Goal: Transaction & Acquisition: Purchase product/service

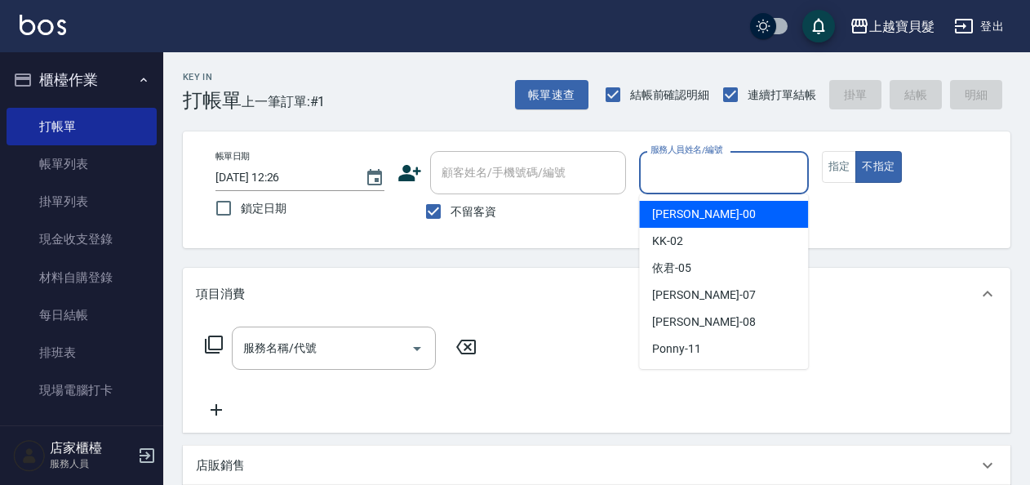
click at [710, 184] on input "服務人員姓名/編號" at bounding box center [723, 172] width 154 height 29
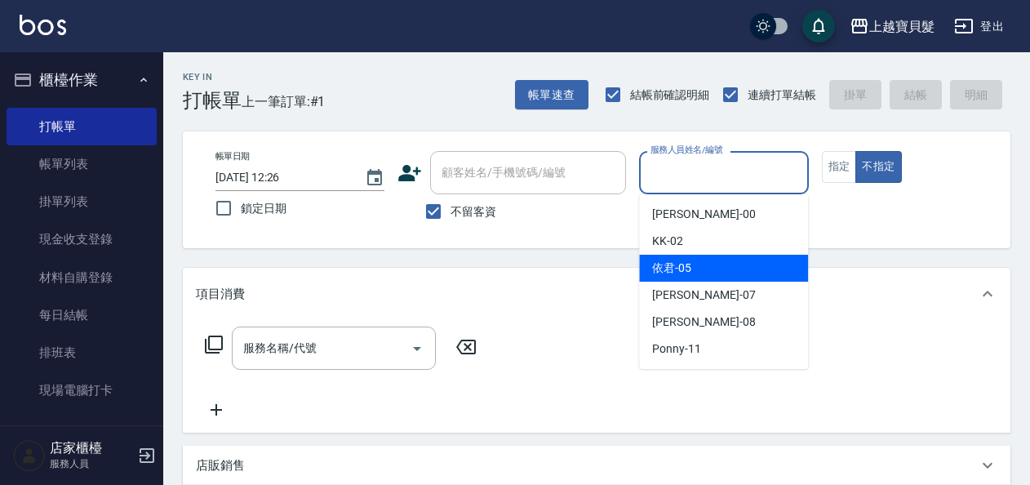
click at [703, 268] on div "依君 -05" at bounding box center [723, 268] width 169 height 27
type input "依君-05"
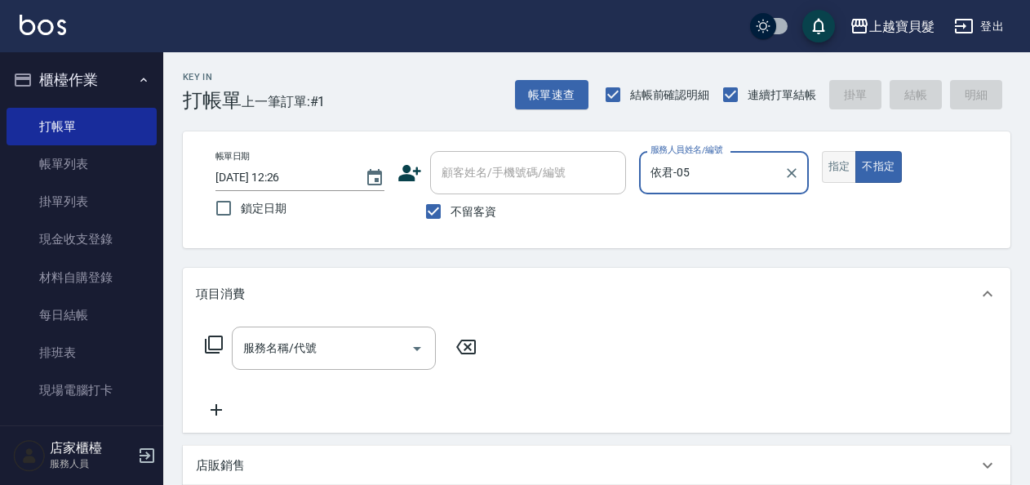
click at [830, 162] on button "指定" at bounding box center [839, 167] width 35 height 32
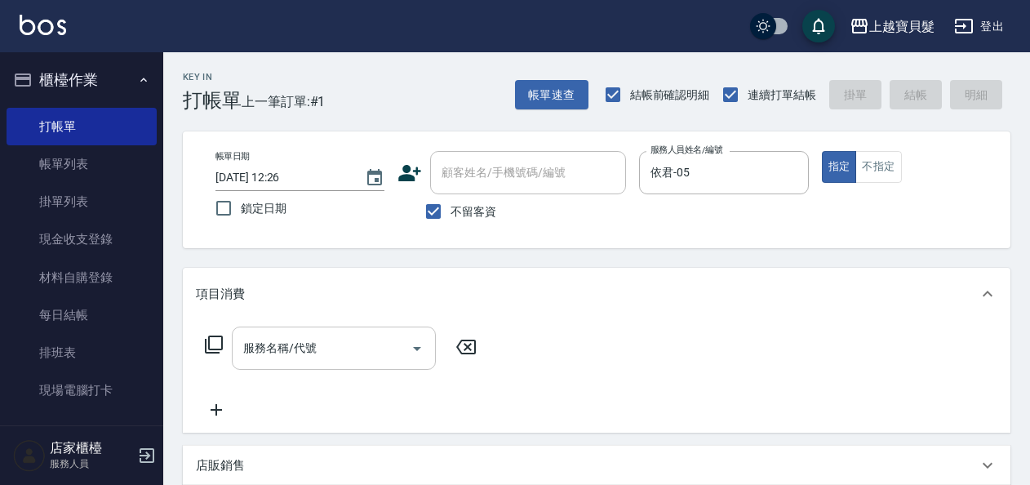
click at [255, 361] on input "服務名稱/代號" at bounding box center [321, 348] width 165 height 29
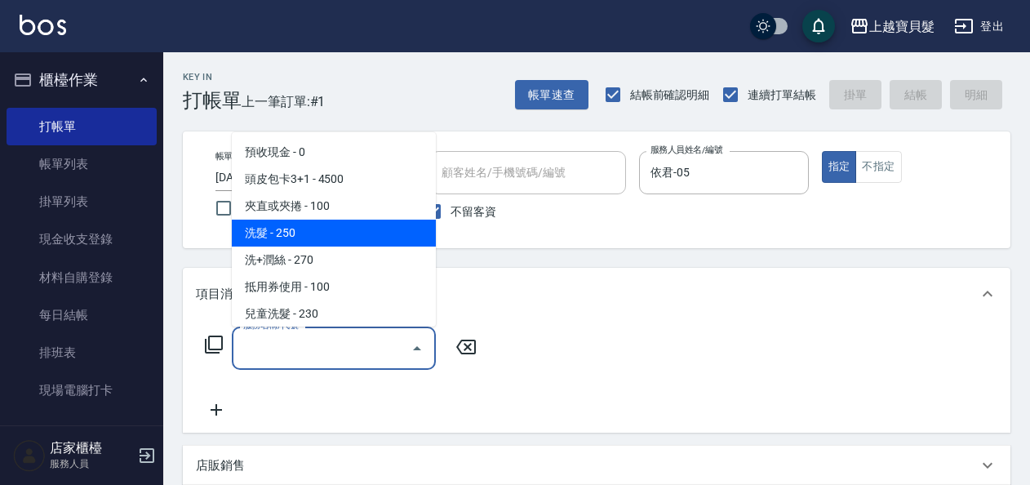
click at [299, 224] on span "洗髮 - 250" at bounding box center [334, 232] width 204 height 27
type input "洗髮(101)"
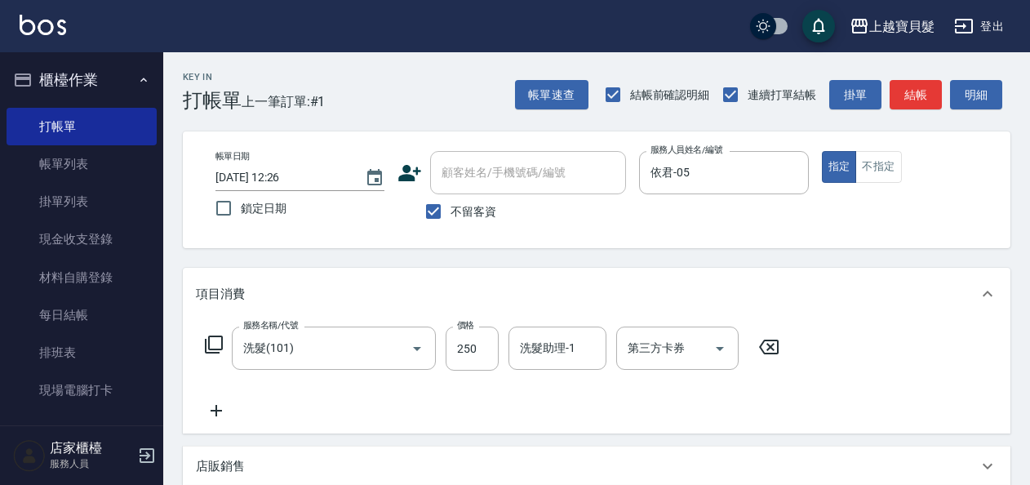
click at [210, 343] on icon at bounding box center [214, 345] width 20 height 20
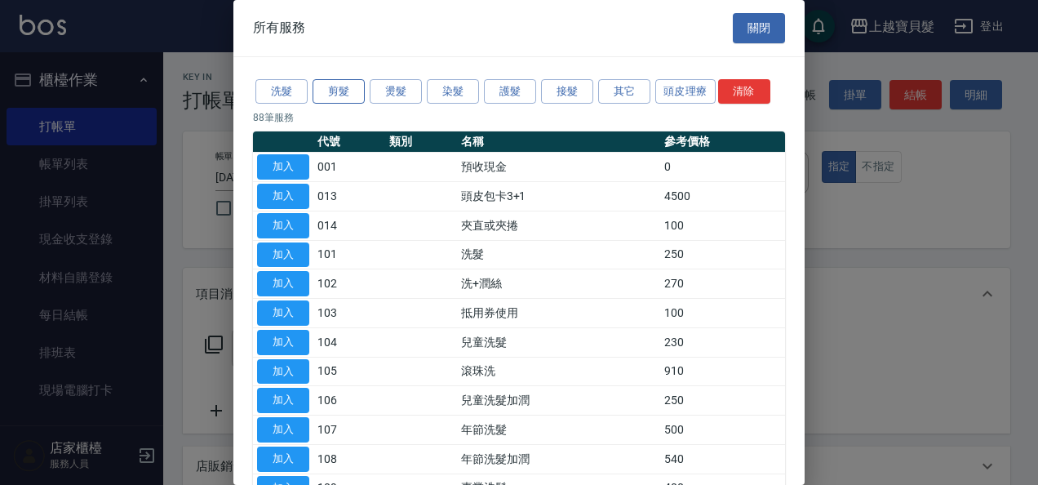
click at [338, 95] on button "剪髮" at bounding box center [339, 91] width 52 height 25
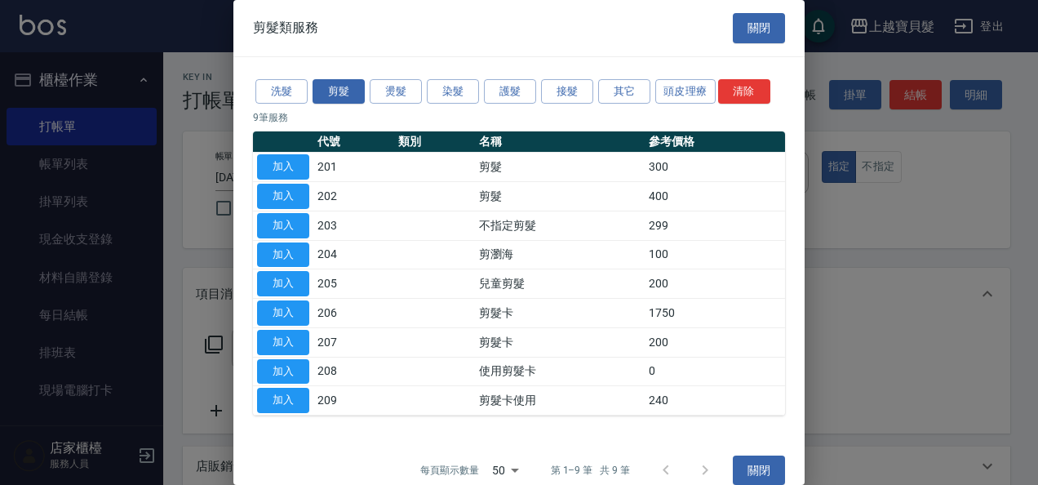
click at [255, 201] on td "加入" at bounding box center [283, 196] width 60 height 29
click at [260, 199] on button "加入" at bounding box center [283, 196] width 52 height 25
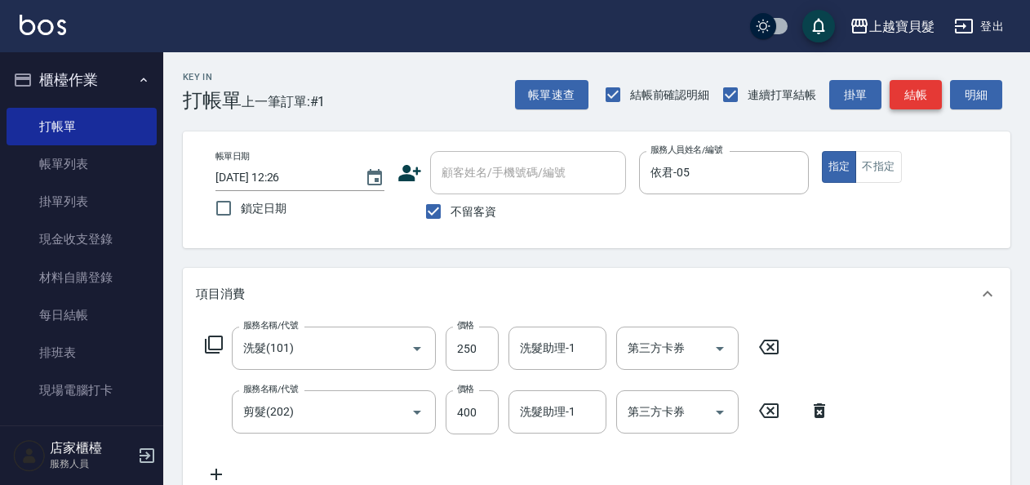
click at [926, 101] on button "結帳" at bounding box center [915, 95] width 52 height 30
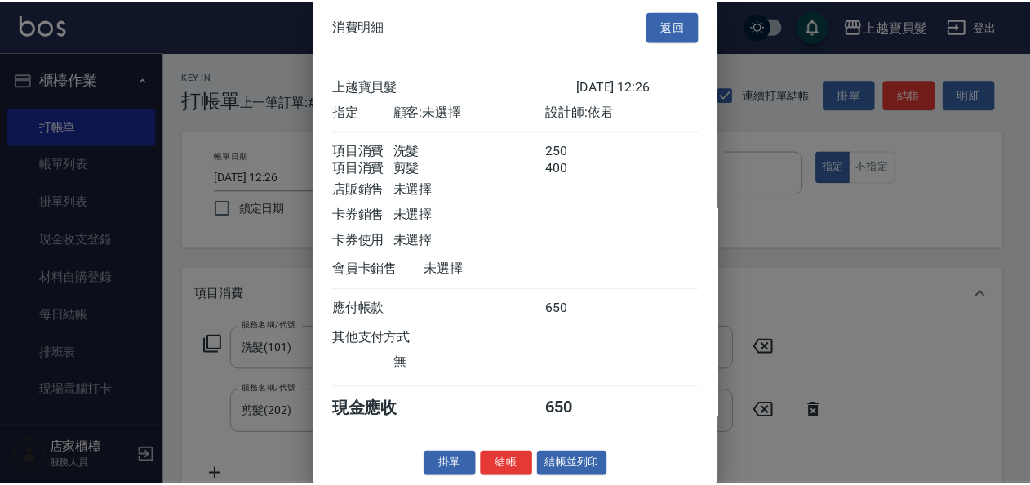
scroll to position [23, 0]
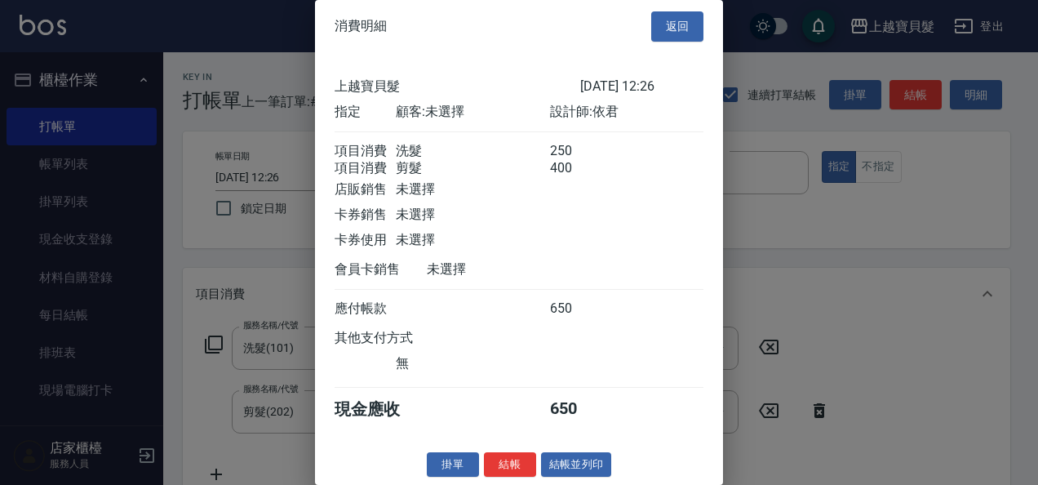
click at [615, 464] on div "掛單 結帳 結帳並列印" at bounding box center [519, 464] width 408 height 25
click at [583, 466] on button "結帳並列印" at bounding box center [576, 464] width 71 height 25
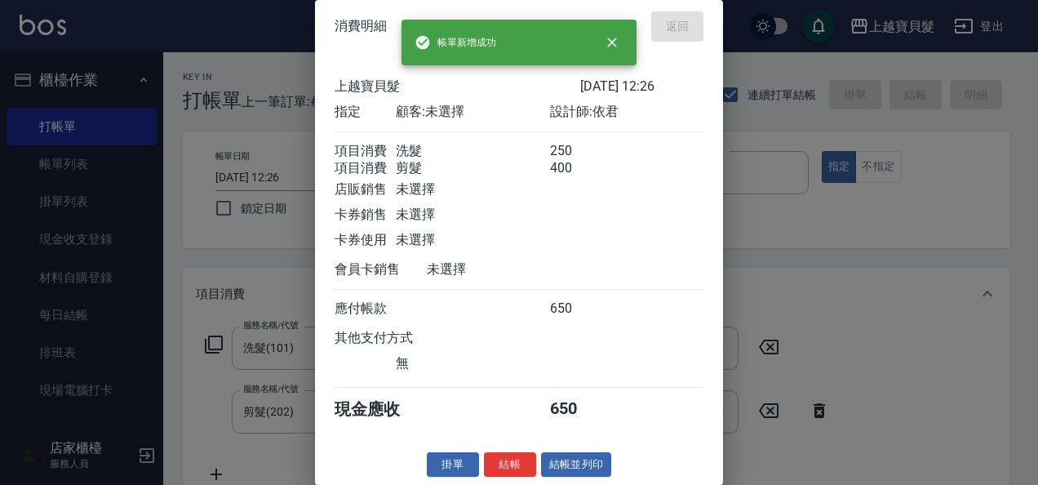
type input "[DATE] 14:58"
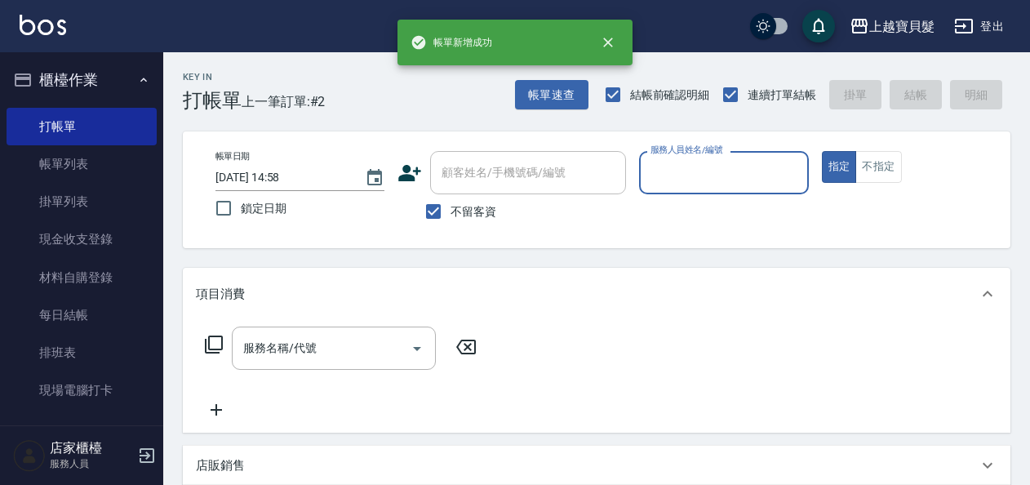
click at [729, 162] on input "服務人員姓名/編號" at bounding box center [723, 172] width 154 height 29
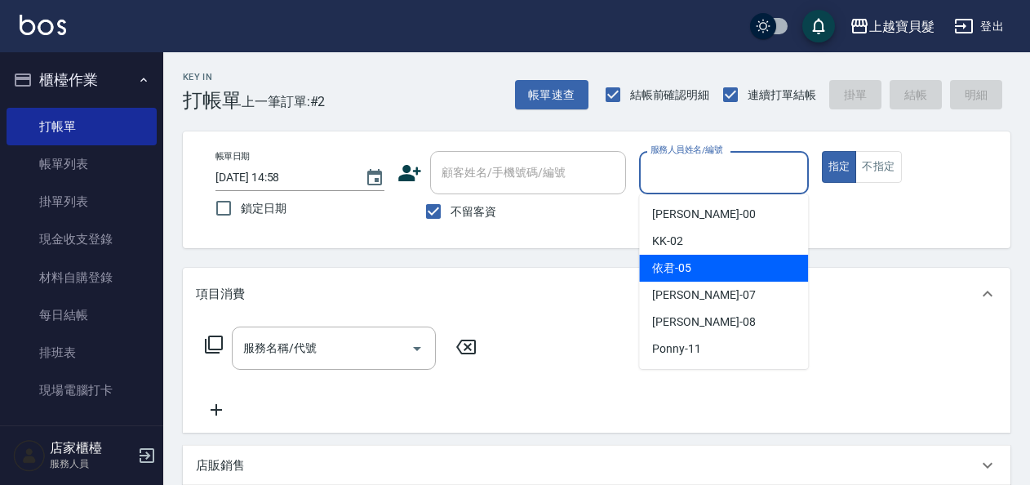
click at [731, 282] on div "[PERSON_NAME] -07" at bounding box center [723, 295] width 169 height 27
type input "[PERSON_NAME]-07"
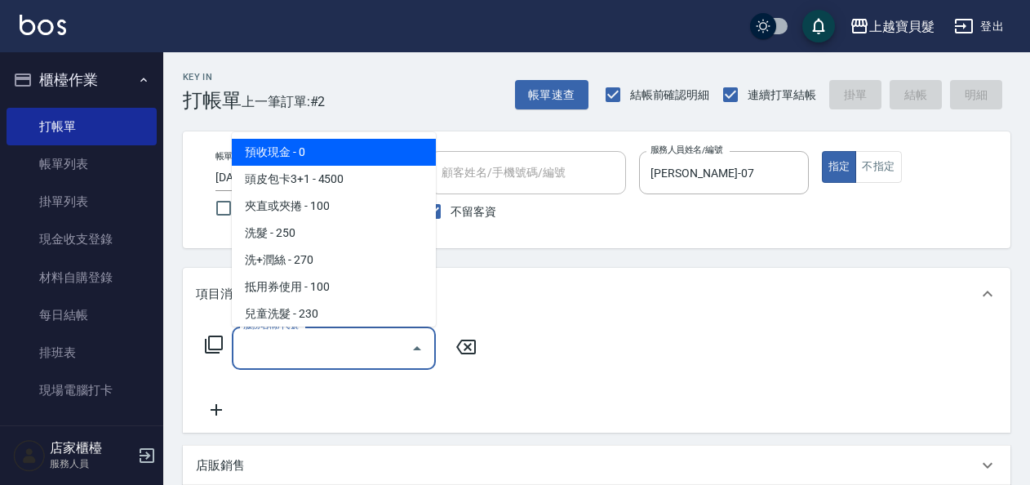
click at [393, 344] on input "服務名稱/代號" at bounding box center [321, 348] width 165 height 29
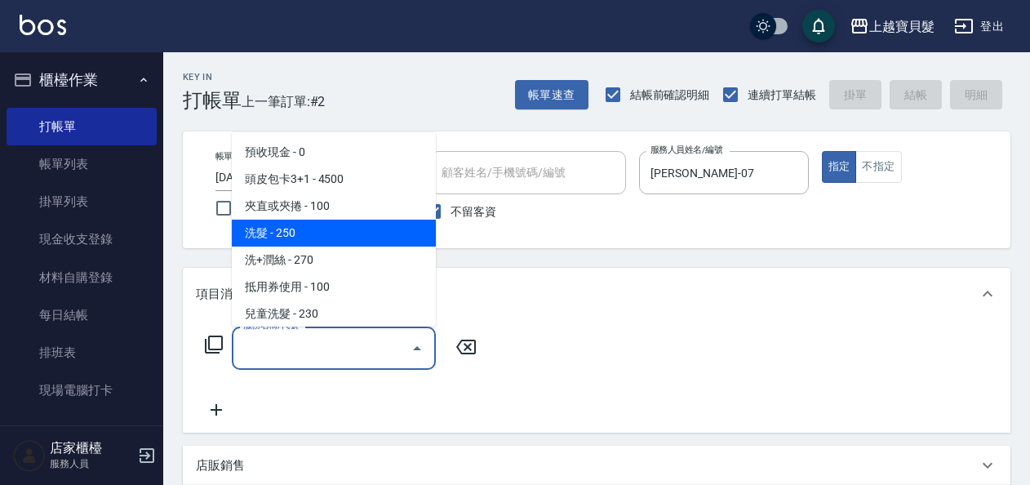
click at [355, 230] on span "洗髮 - 250" at bounding box center [334, 232] width 204 height 27
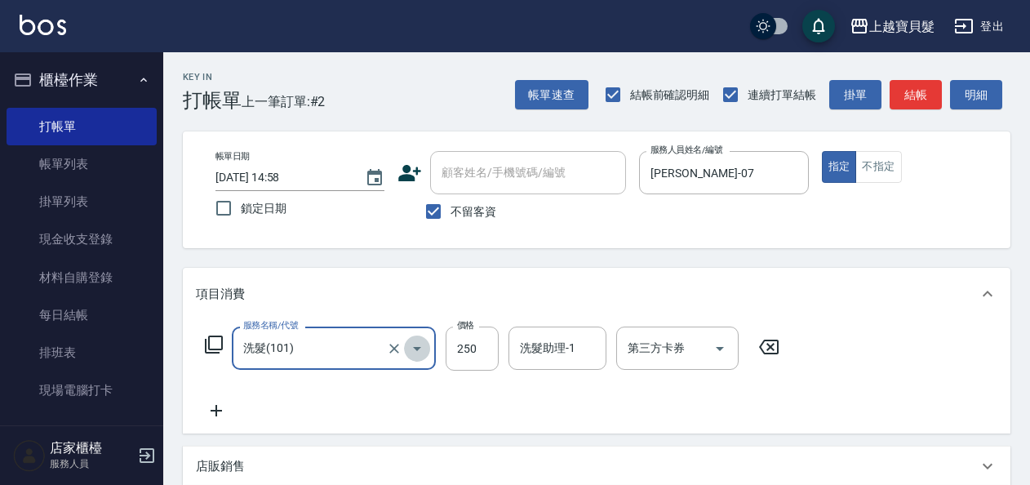
click at [415, 346] on icon "Open" at bounding box center [417, 349] width 20 height 20
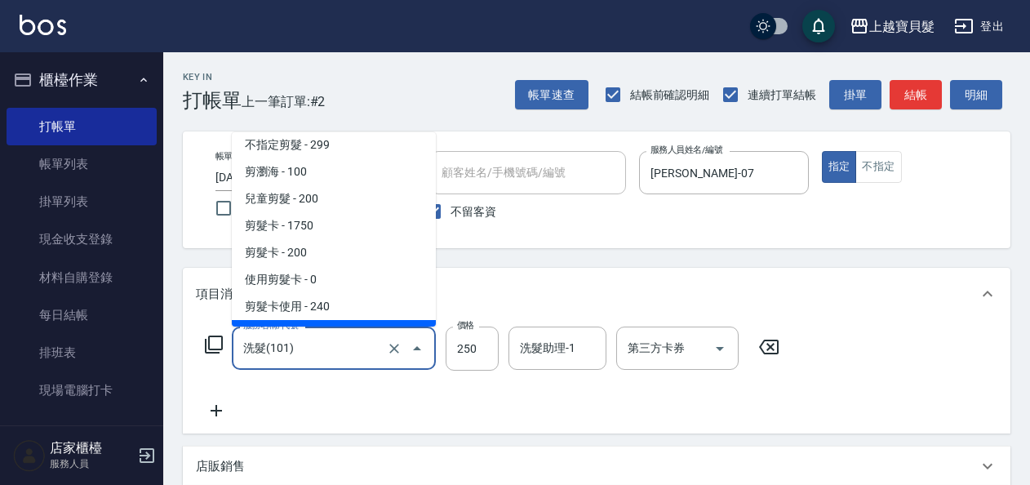
scroll to position [653, 0]
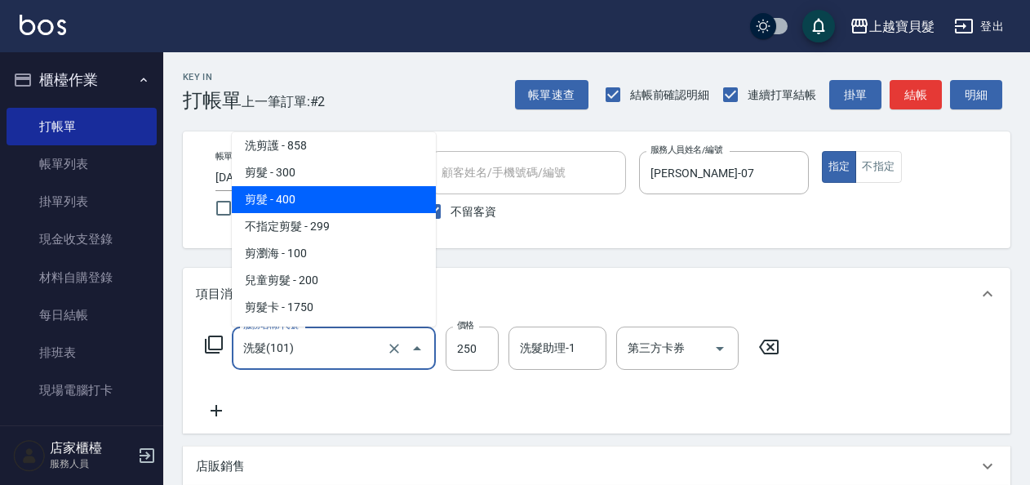
click at [370, 210] on span "剪髮 - 400" at bounding box center [334, 199] width 204 height 27
type input "剪髮(202)"
type input "400"
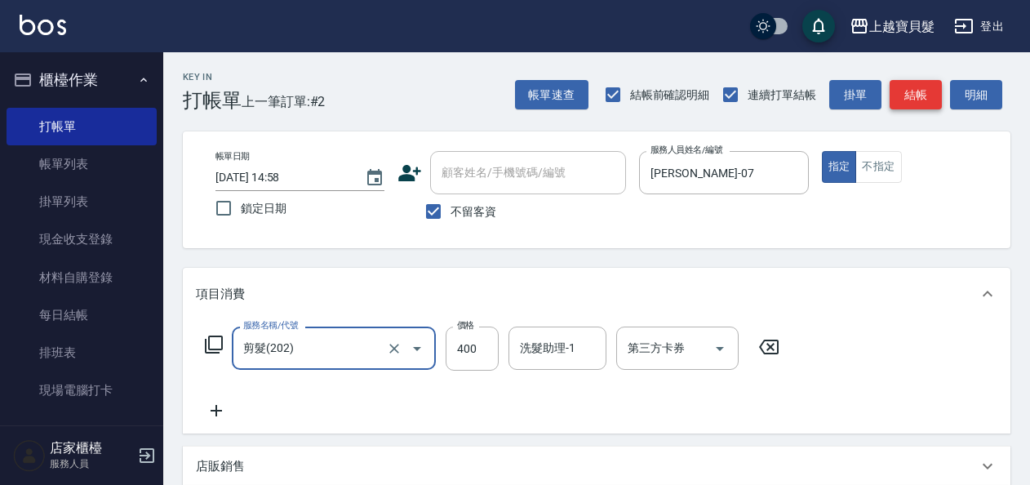
click at [921, 104] on button "結帳" at bounding box center [915, 95] width 52 height 30
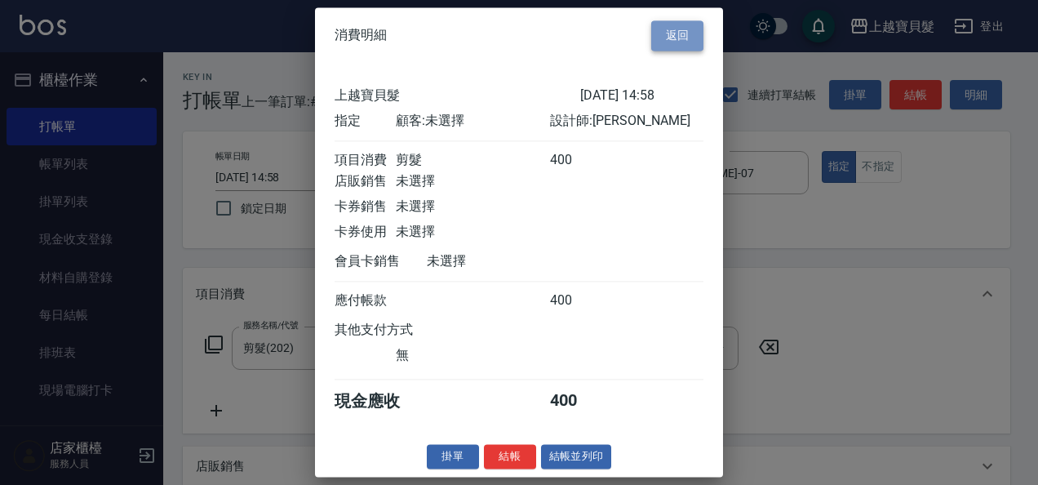
click at [682, 26] on button "返回" at bounding box center [677, 35] width 52 height 30
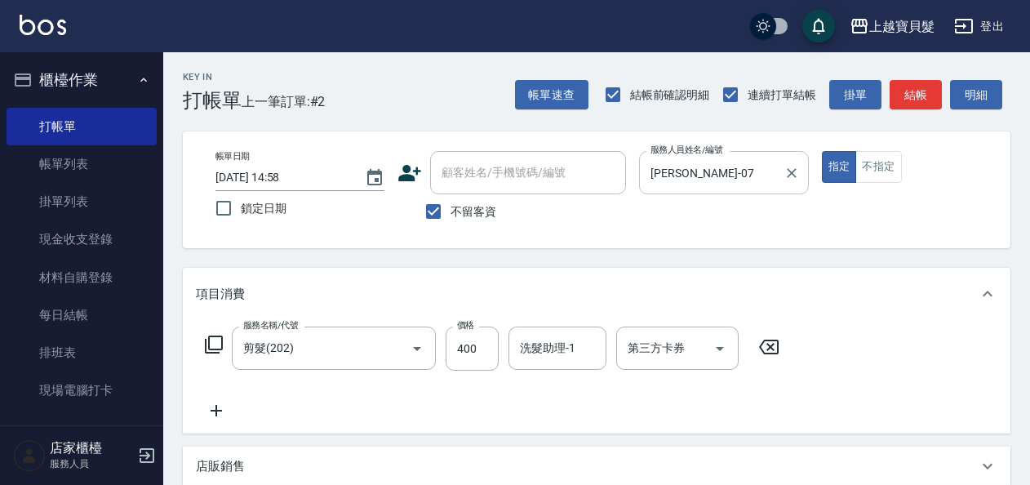
click at [743, 177] on input "[PERSON_NAME]-07" at bounding box center [711, 172] width 130 height 29
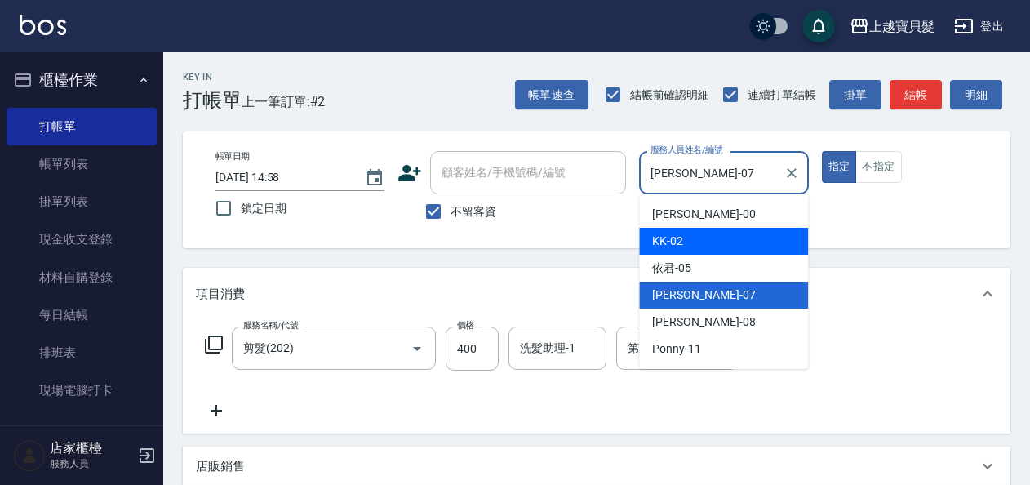
click at [747, 238] on div "KK -02" at bounding box center [723, 241] width 169 height 27
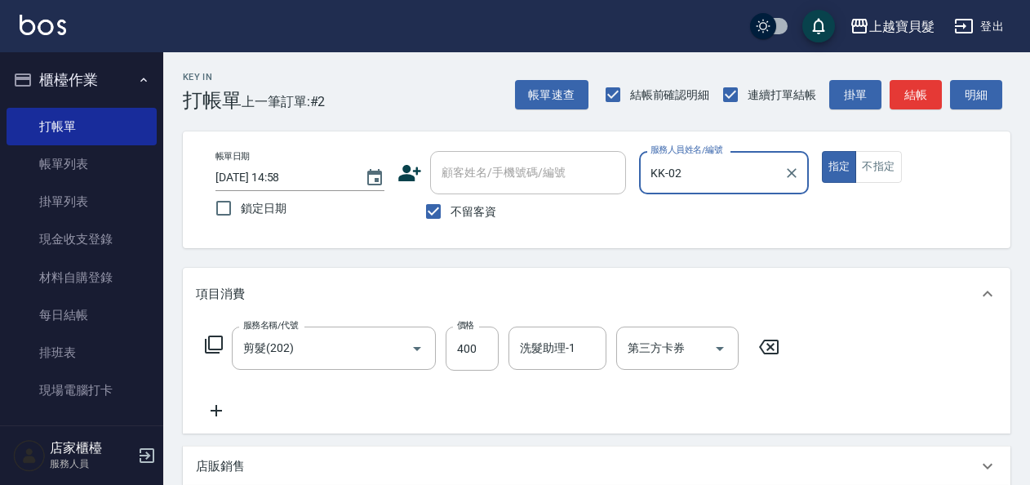
click at [738, 188] on div "KK-02 服務人員姓名/編號" at bounding box center [723, 172] width 169 height 43
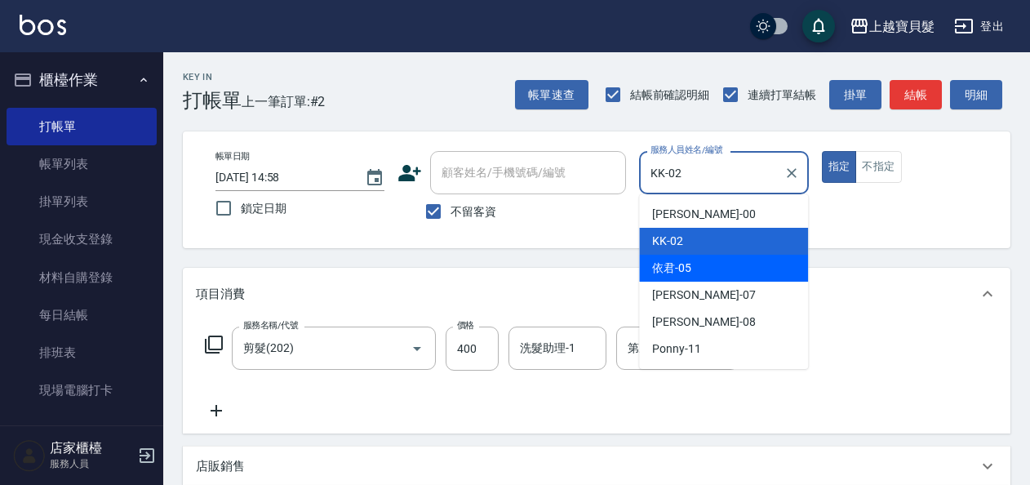
click at [729, 272] on div "依君 -05" at bounding box center [723, 268] width 169 height 27
type input "依君-05"
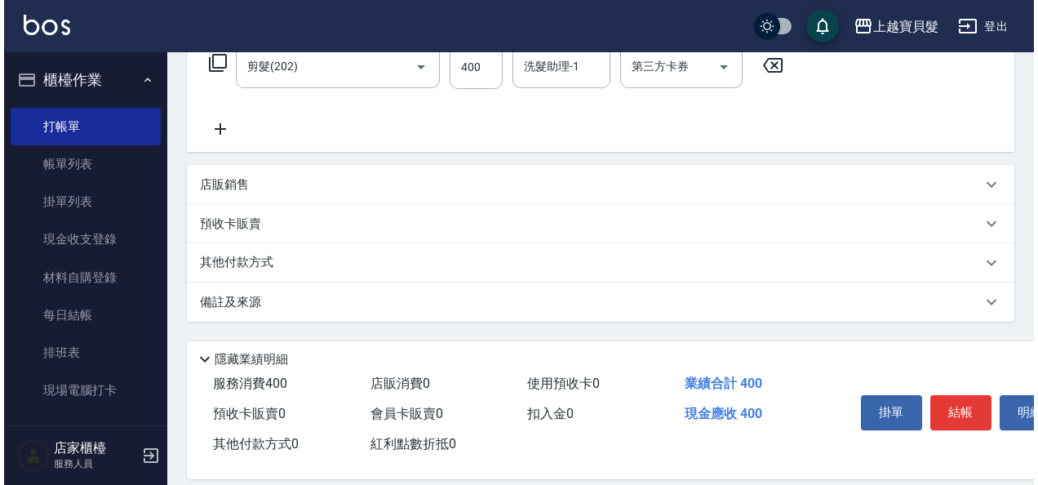
scroll to position [301, 0]
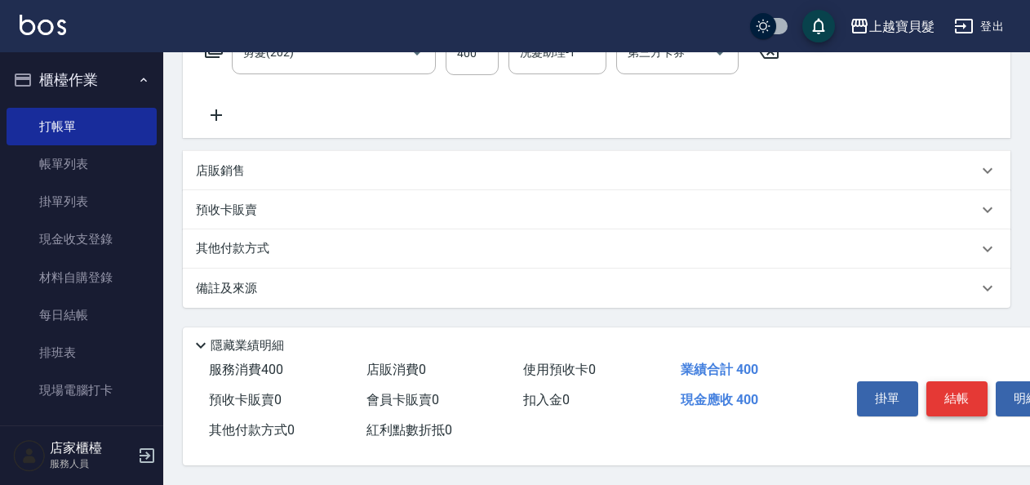
click at [976, 391] on button "結帳" at bounding box center [956, 398] width 61 height 34
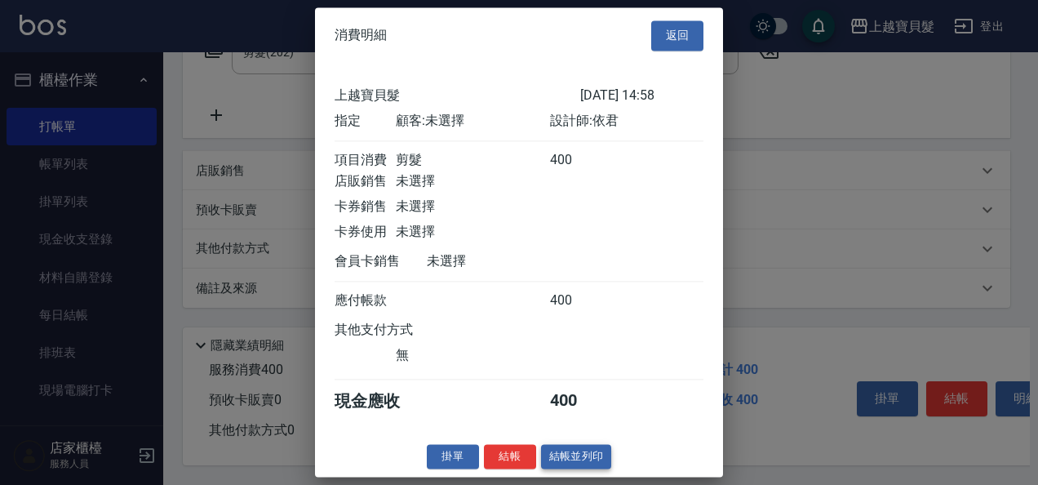
click at [596, 469] on button "結帳並列印" at bounding box center [576, 456] width 71 height 25
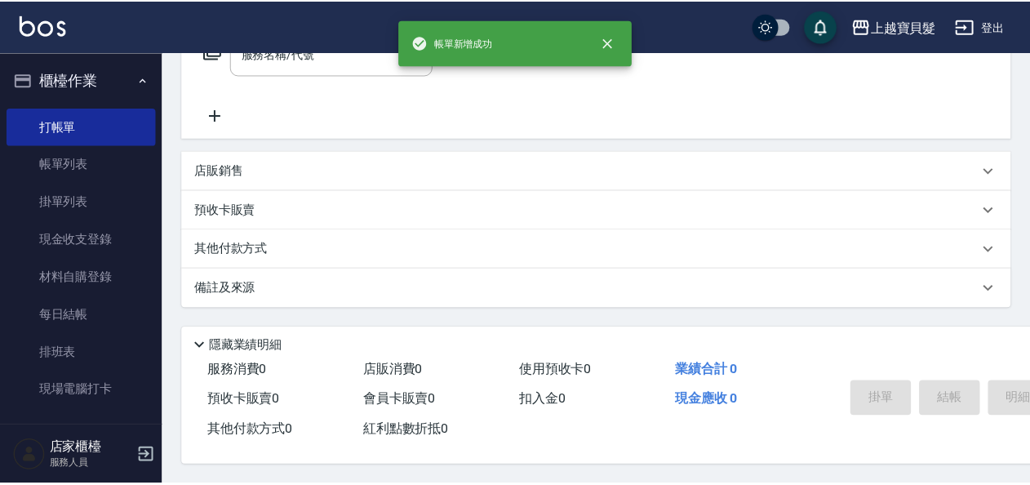
scroll to position [0, 0]
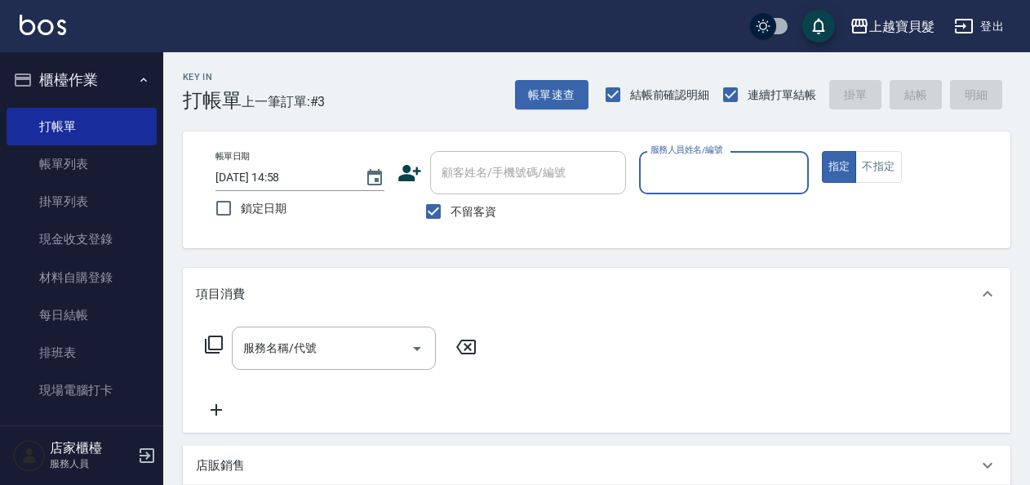
click at [702, 165] on input "服務人員姓名/編號" at bounding box center [723, 172] width 154 height 29
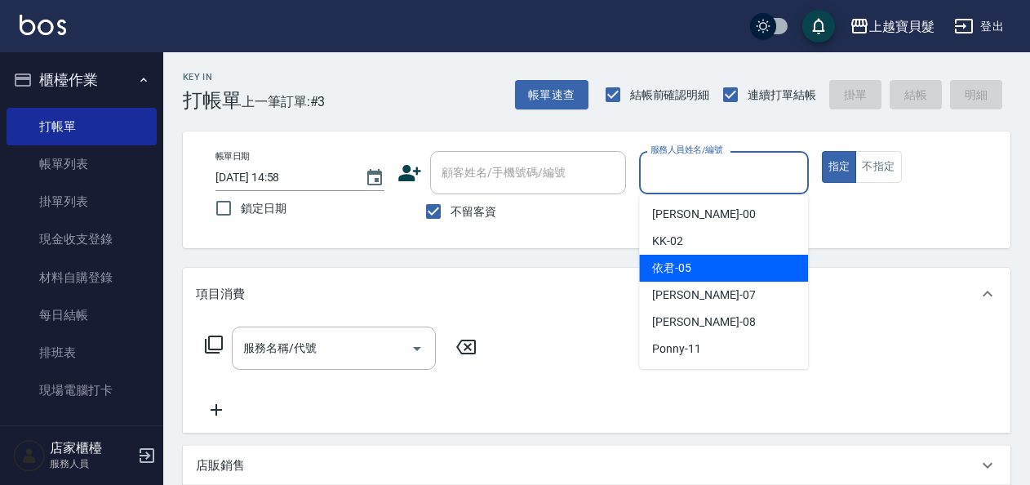
drag, startPoint x: 695, startPoint y: 270, endPoint x: 611, endPoint y: 306, distance: 91.4
click at [694, 271] on div "依君 -05" at bounding box center [723, 268] width 169 height 27
type input "依君-05"
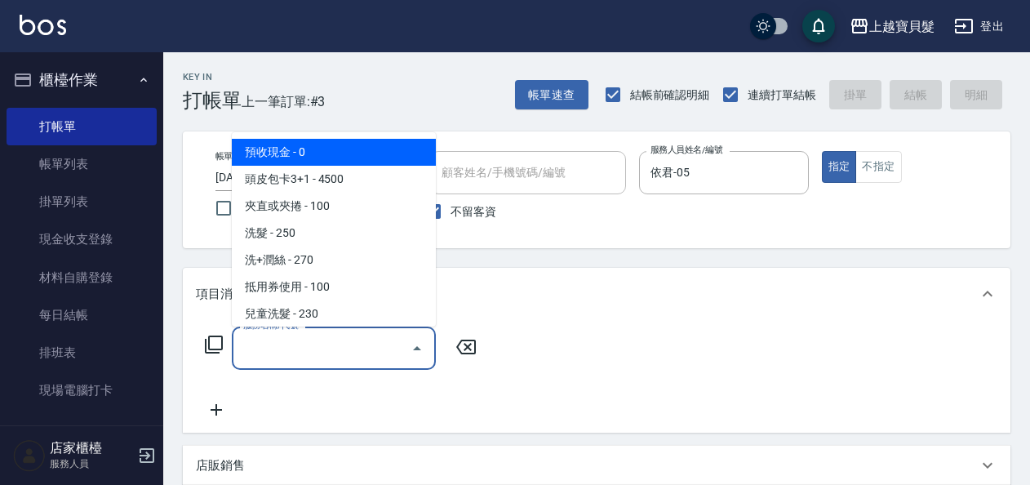
drag, startPoint x: 317, startPoint y: 352, endPoint x: 299, endPoint y: 337, distance: 23.2
click at [311, 352] on input "服務名稱/代號" at bounding box center [321, 348] width 165 height 29
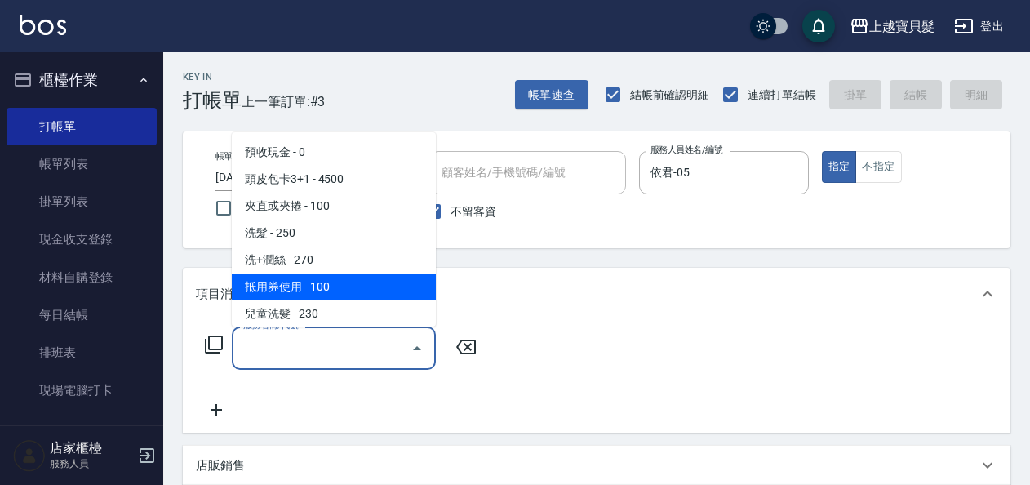
click at [216, 335] on icon at bounding box center [214, 345] width 20 height 20
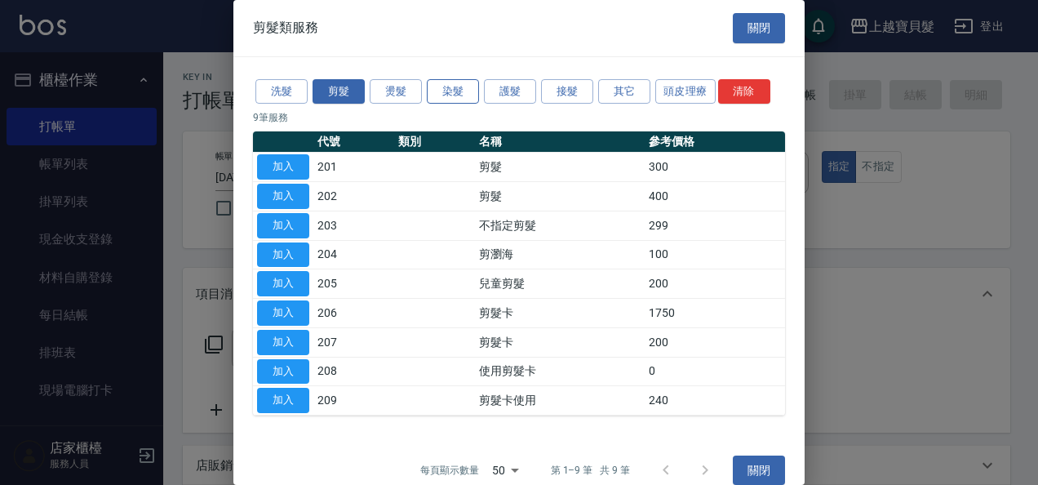
click at [436, 91] on button "染髮" at bounding box center [453, 91] width 52 height 25
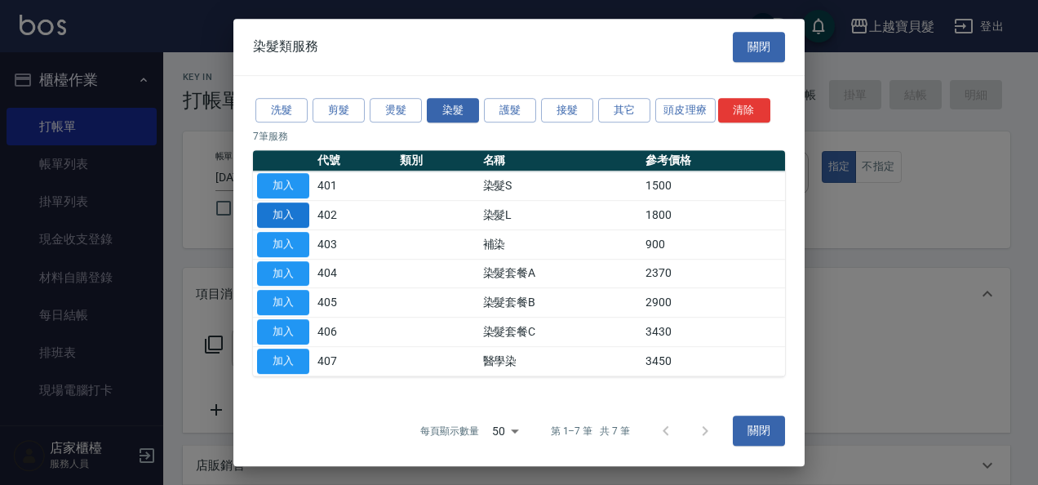
click at [301, 220] on button "加入" at bounding box center [283, 214] width 52 height 25
type input "染髮L(402)"
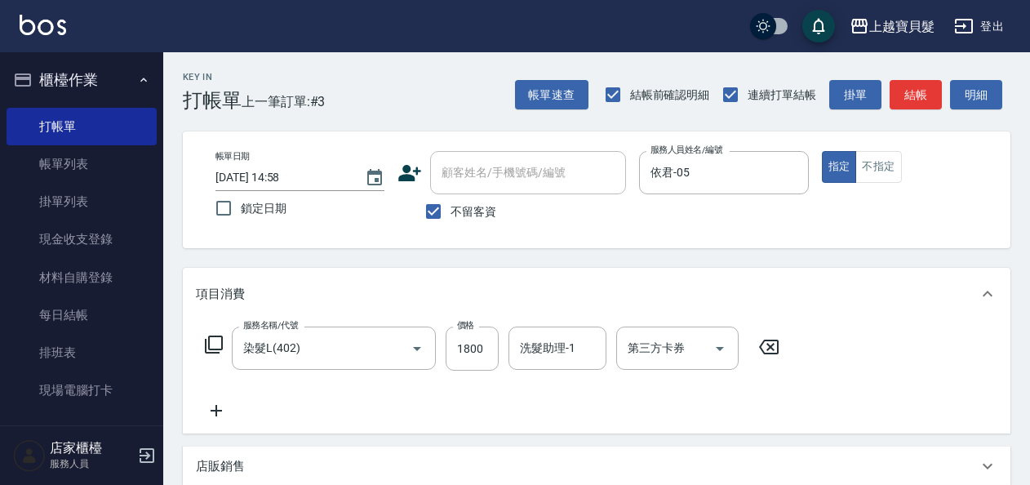
click at [210, 346] on icon at bounding box center [214, 345] width 20 height 20
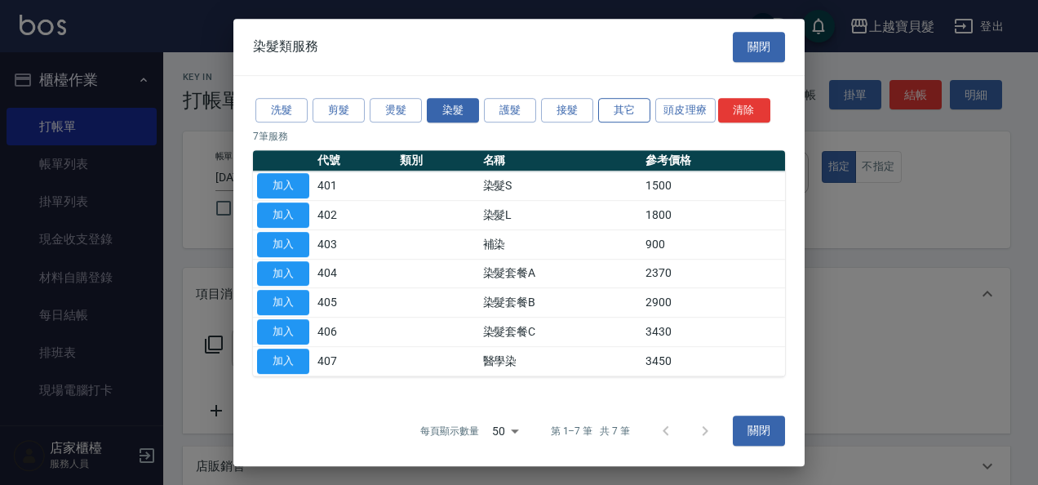
click at [614, 108] on button "其它" at bounding box center [624, 110] width 52 height 25
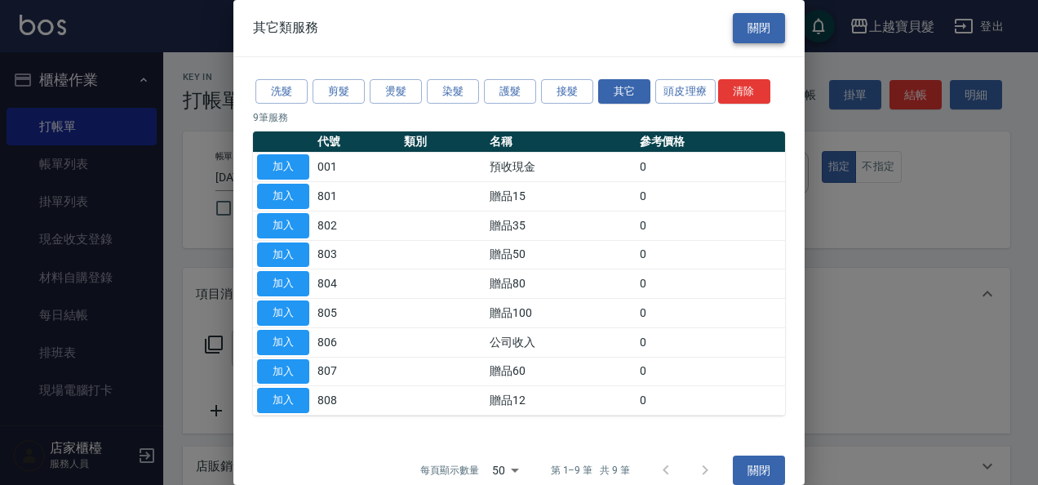
click at [765, 34] on button "關閉" at bounding box center [759, 28] width 52 height 30
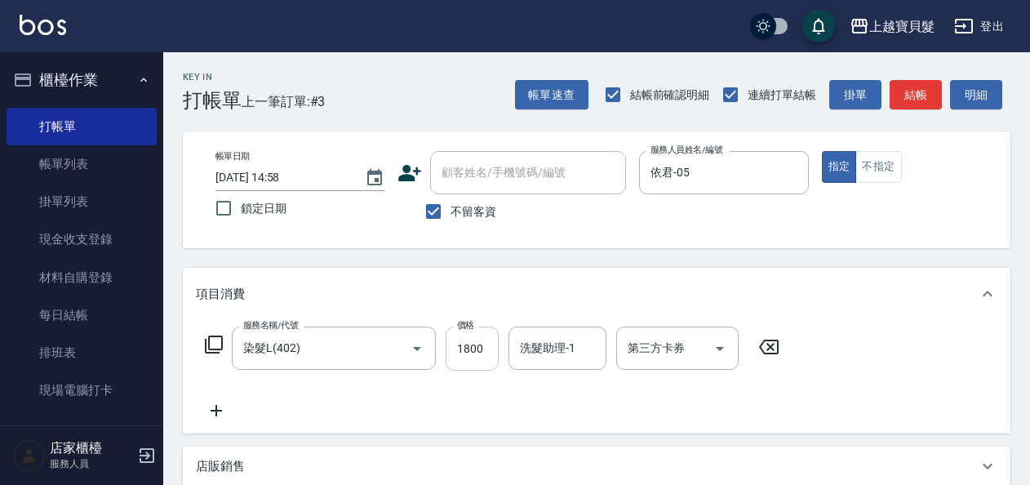
click at [464, 335] on input "1800" at bounding box center [472, 348] width 53 height 44
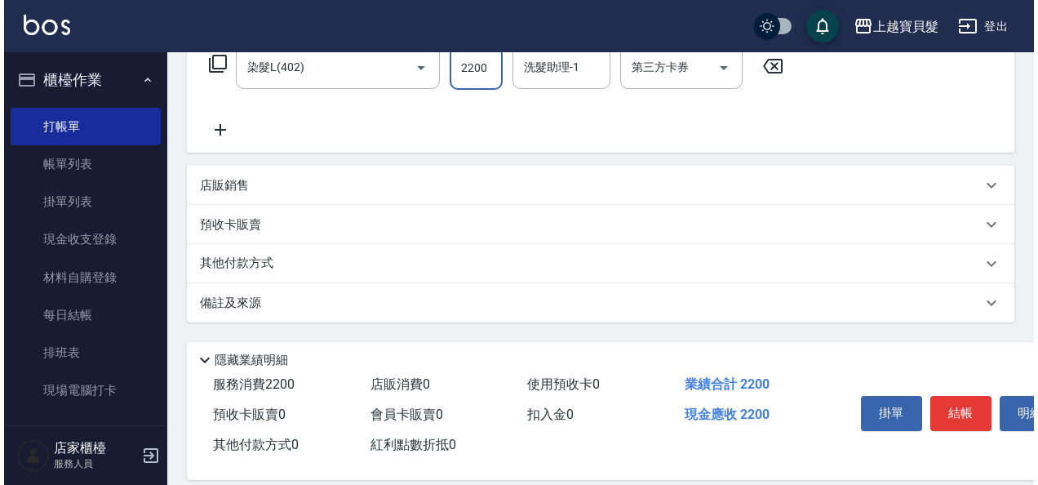
scroll to position [301, 0]
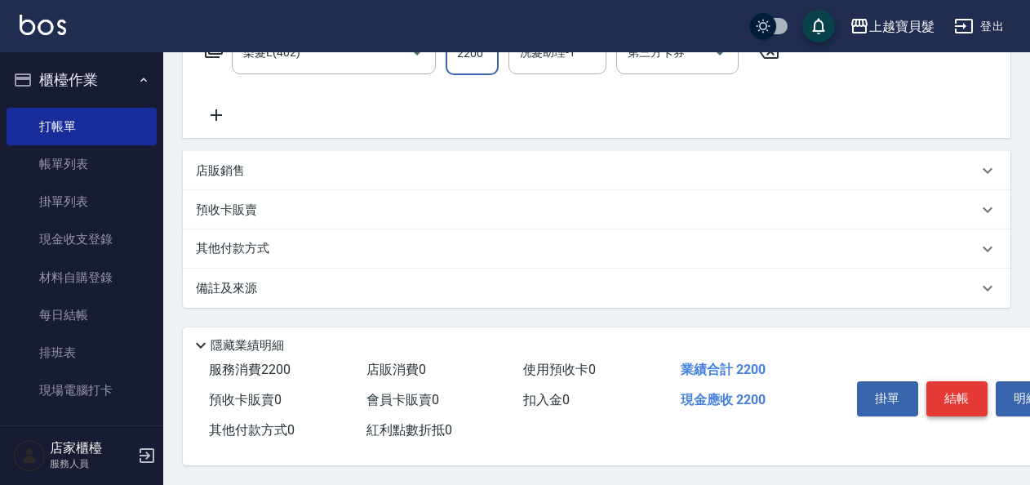
type input "2200"
click at [947, 395] on button "結帳" at bounding box center [956, 398] width 61 height 34
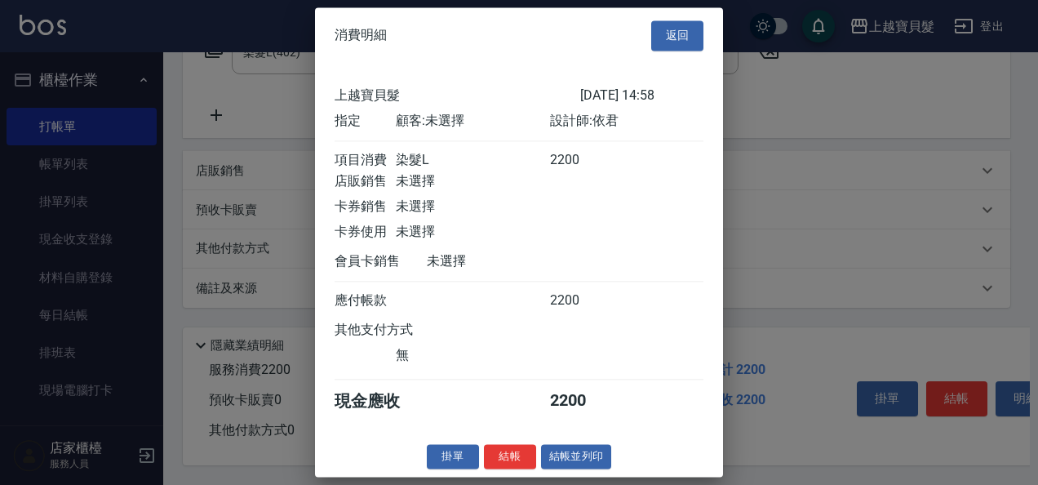
scroll to position [4, 0]
click at [556, 458] on button "結帳並列印" at bounding box center [576, 456] width 71 height 25
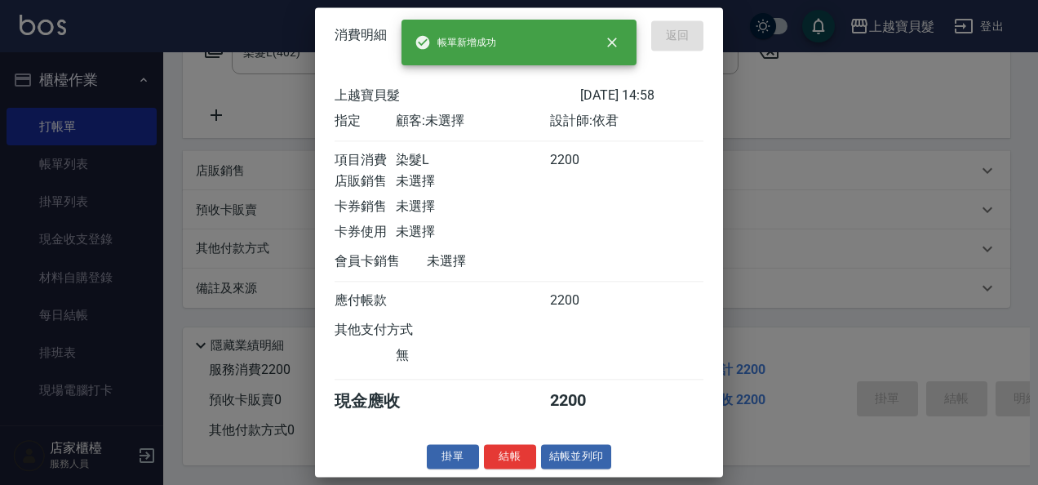
type input "[DATE] 14:59"
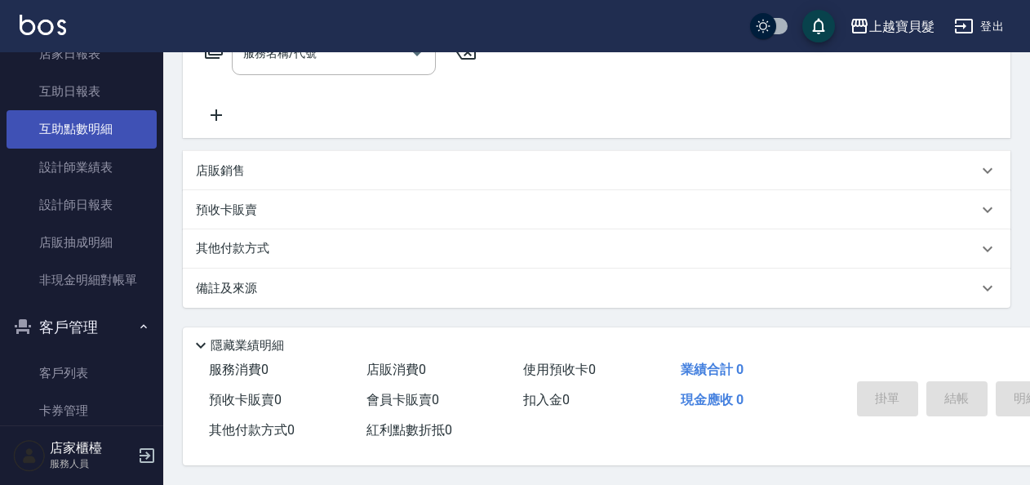
scroll to position [374, 0]
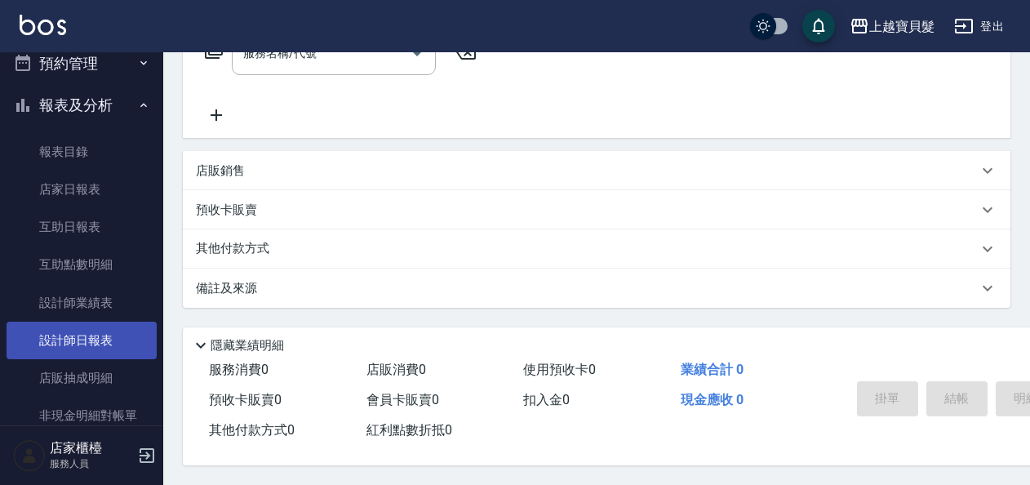
click at [116, 344] on link "設計師日報表" at bounding box center [82, 340] width 150 height 38
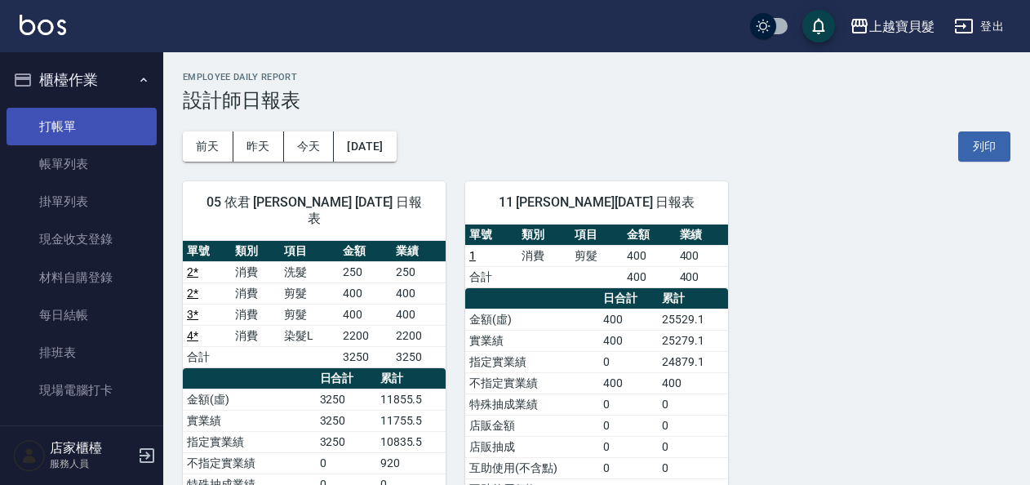
click at [70, 133] on link "打帳單" at bounding box center [82, 127] width 150 height 38
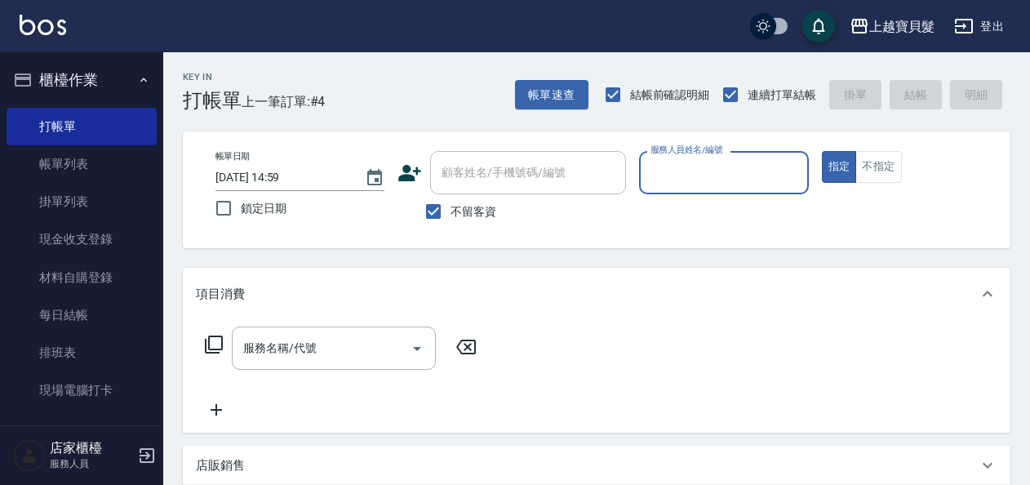
click at [739, 173] on input "服務人員姓名/編號" at bounding box center [723, 172] width 154 height 29
type input "101"
click at [822, 151] on button "指定" at bounding box center [839, 167] width 35 height 32
type button "true"
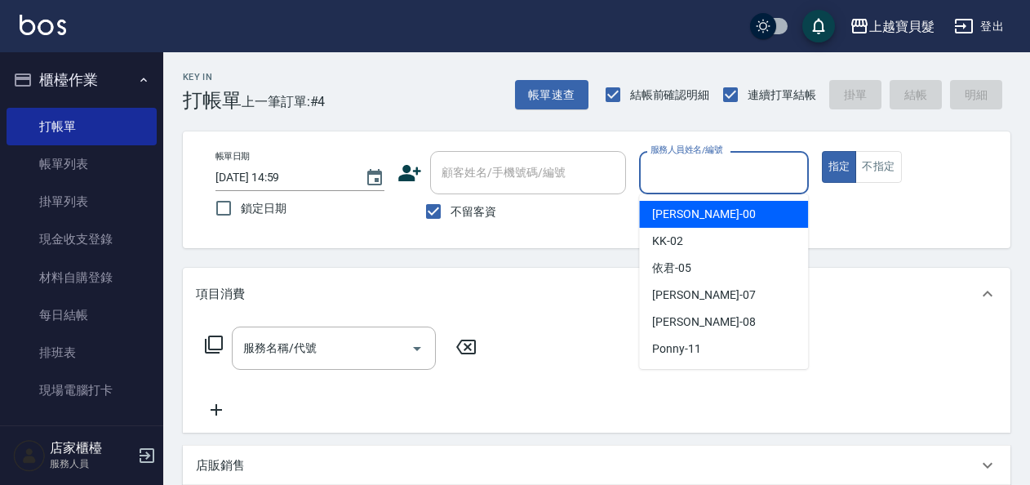
click at [715, 166] on input "服務人員姓名/編號" at bounding box center [723, 172] width 154 height 29
click at [693, 214] on div "小華 -00" at bounding box center [723, 214] width 169 height 27
type input "小華-00"
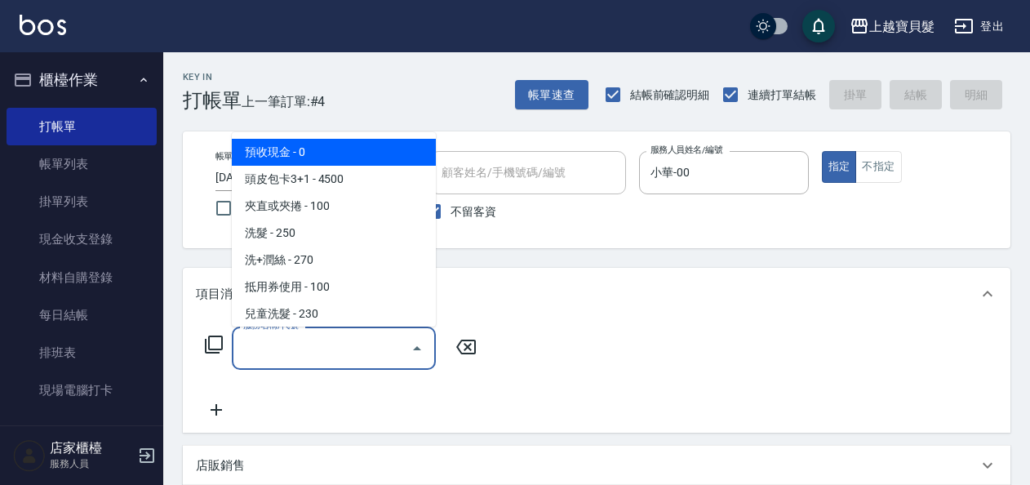
click at [282, 361] on input "服務名稱/代號" at bounding box center [321, 348] width 165 height 29
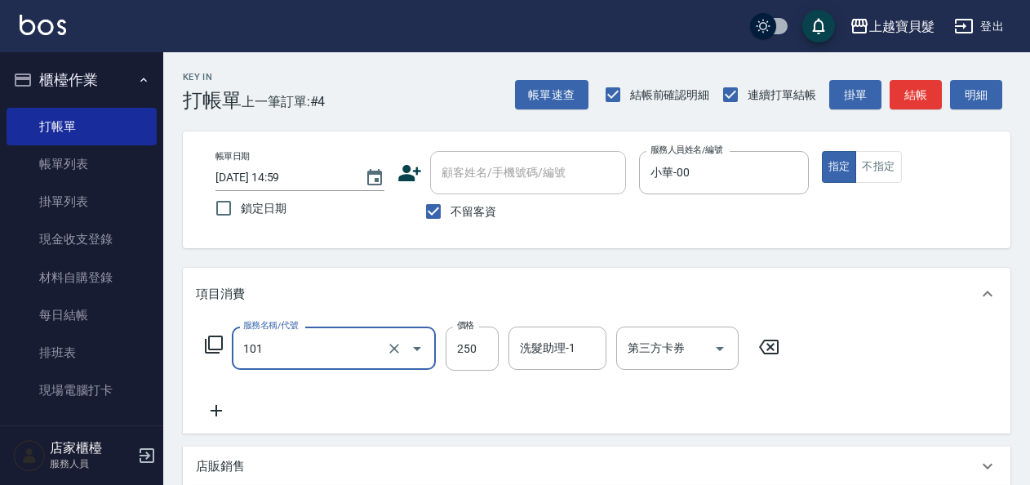
type input "洗髮(101)"
click at [219, 412] on icon at bounding box center [216, 411] width 41 height 20
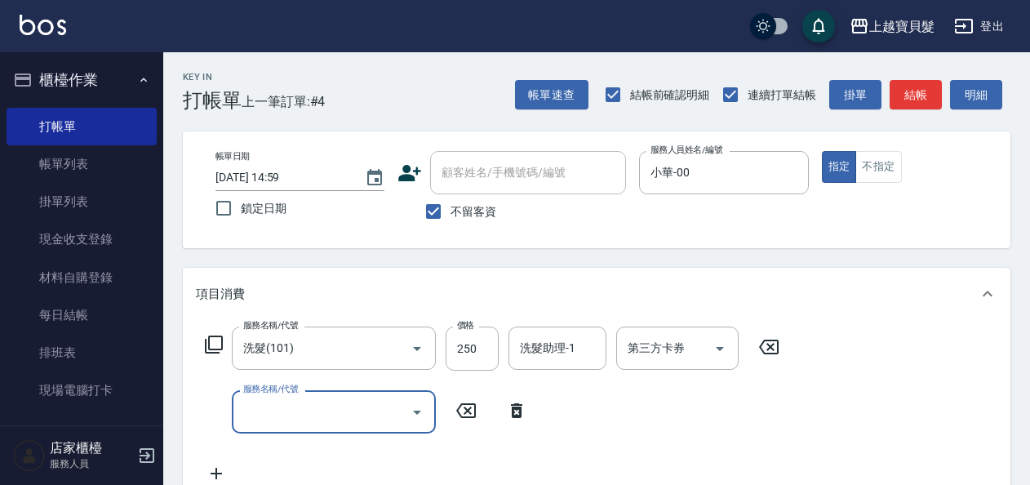
click at [275, 406] on input "服務名稱/代號" at bounding box center [321, 411] width 165 height 29
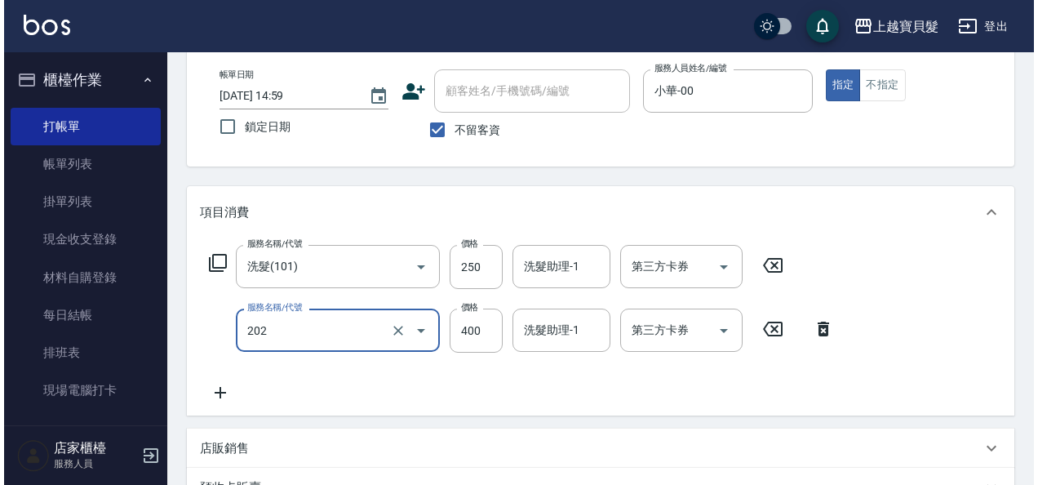
scroll to position [365, 0]
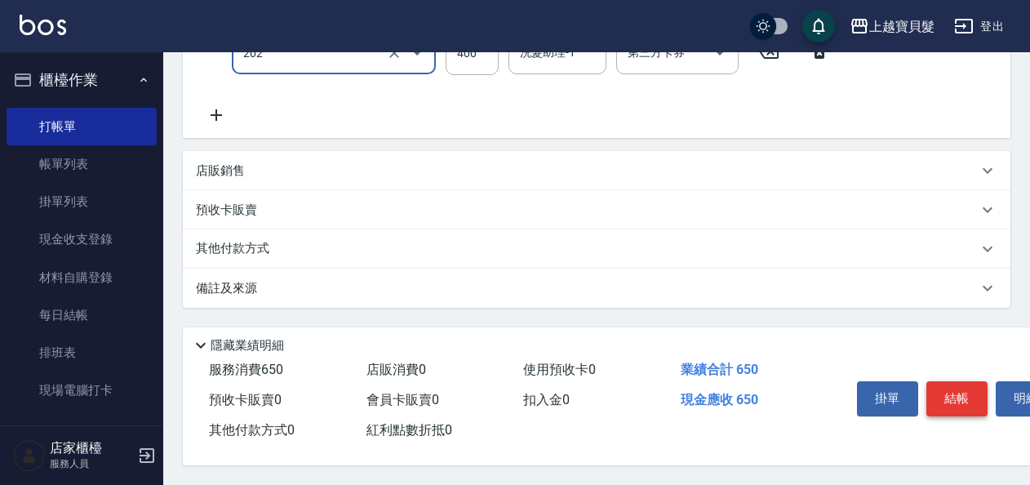
type input "剪髮(202)"
click at [950, 388] on button "結帳" at bounding box center [956, 398] width 61 height 34
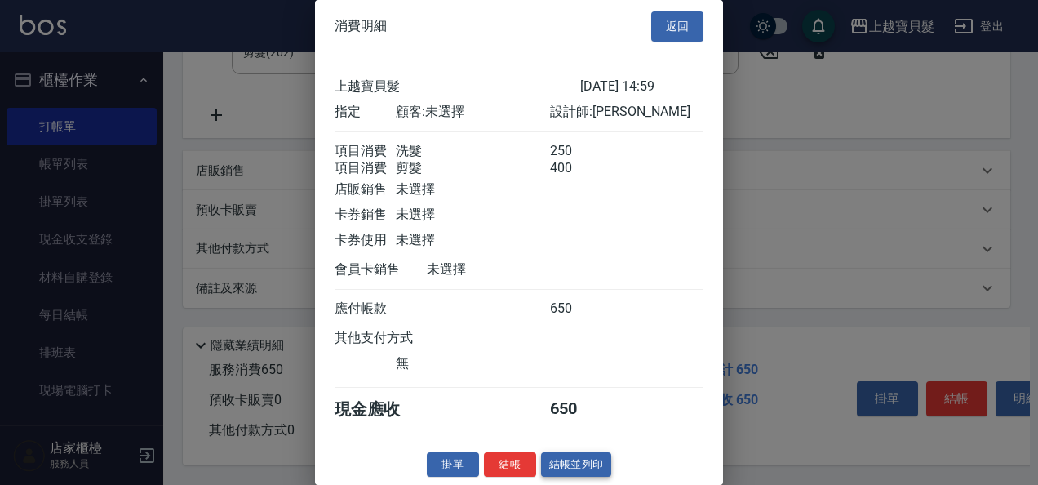
scroll to position [23, 0]
click at [582, 454] on button "結帳並列印" at bounding box center [576, 464] width 71 height 25
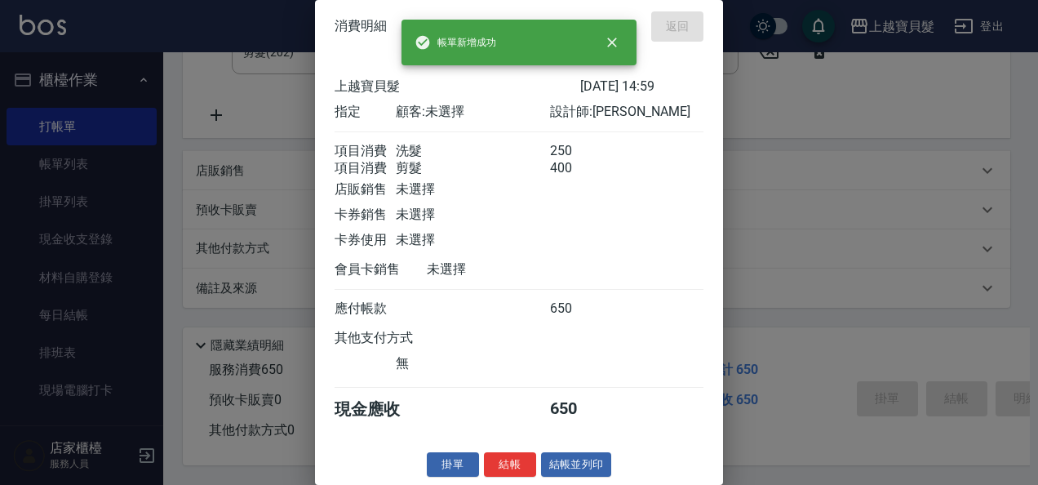
type input "[DATE] 16:26"
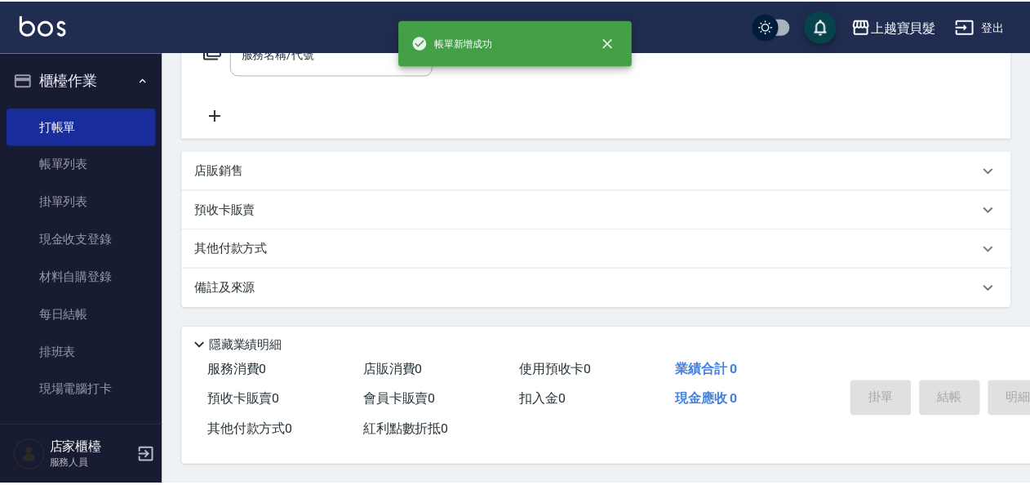
scroll to position [0, 0]
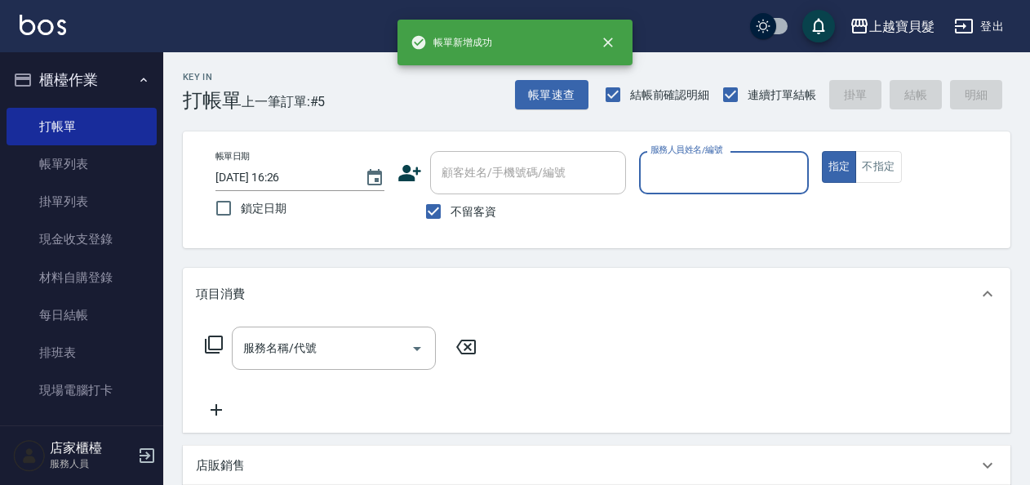
click at [691, 178] on input "服務人員姓名/編號" at bounding box center [723, 172] width 154 height 29
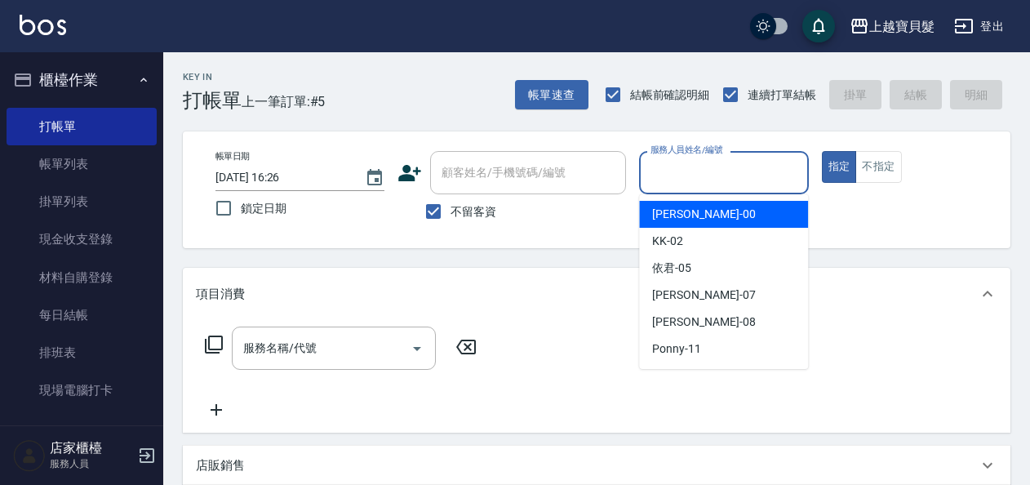
click at [689, 215] on span "小華 -00" at bounding box center [703, 214] width 103 height 17
type input "小華-00"
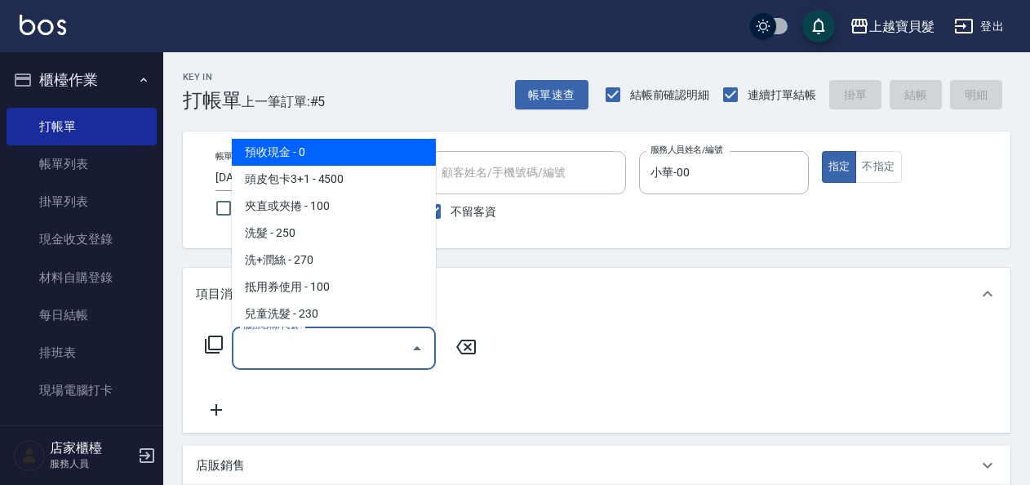
click at [304, 344] on input "服務名稱/代號" at bounding box center [321, 348] width 165 height 29
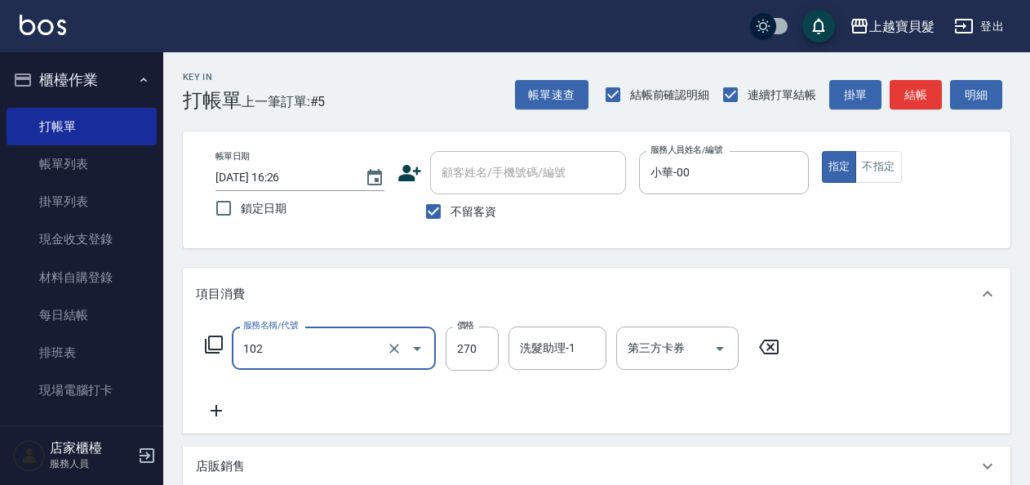
type input "洗+潤絲(102)"
click at [181, 417] on div "Key In 打帳單 上一筆訂單:#5 帳單速查 結帳前確認明細 連續打單結帳 掛單 結帳 明細 帳單日期 [DATE] 16:26 鎖定日期 顧客姓名/手機…" at bounding box center [596, 416] width 867 height 728
click at [224, 415] on icon at bounding box center [216, 411] width 41 height 20
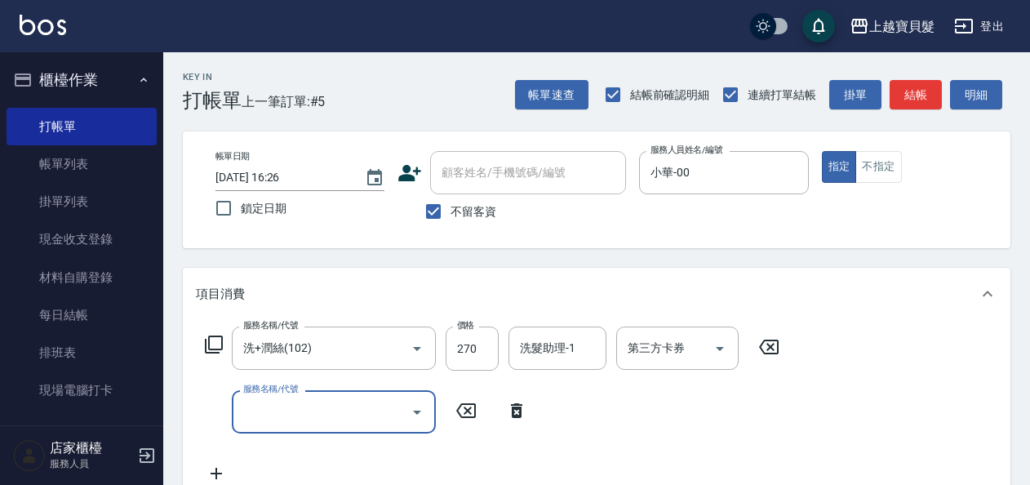
drag, startPoint x: 224, startPoint y: 415, endPoint x: 258, endPoint y: 410, distance: 34.5
click at [258, 410] on input "服務名稱/代號" at bounding box center [321, 411] width 165 height 29
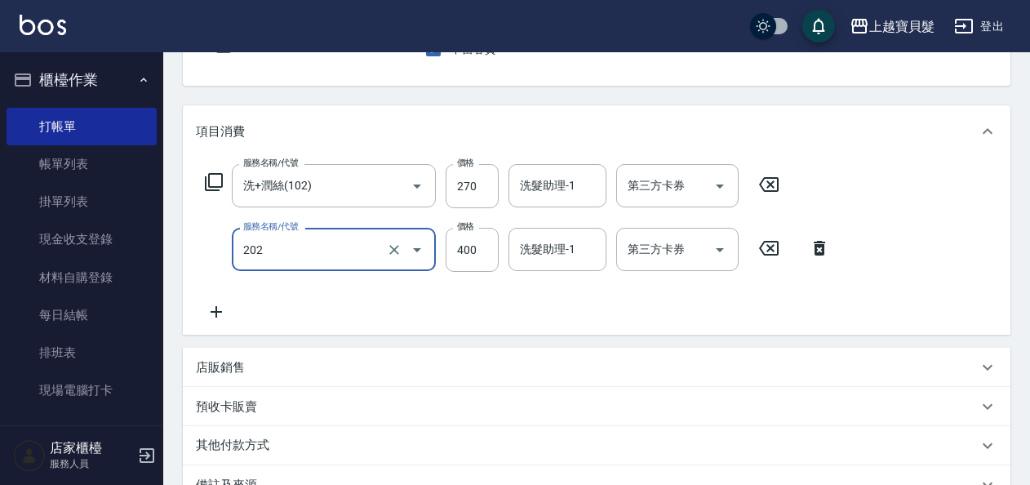
scroll to position [163, 0]
type input "剪髮(202)"
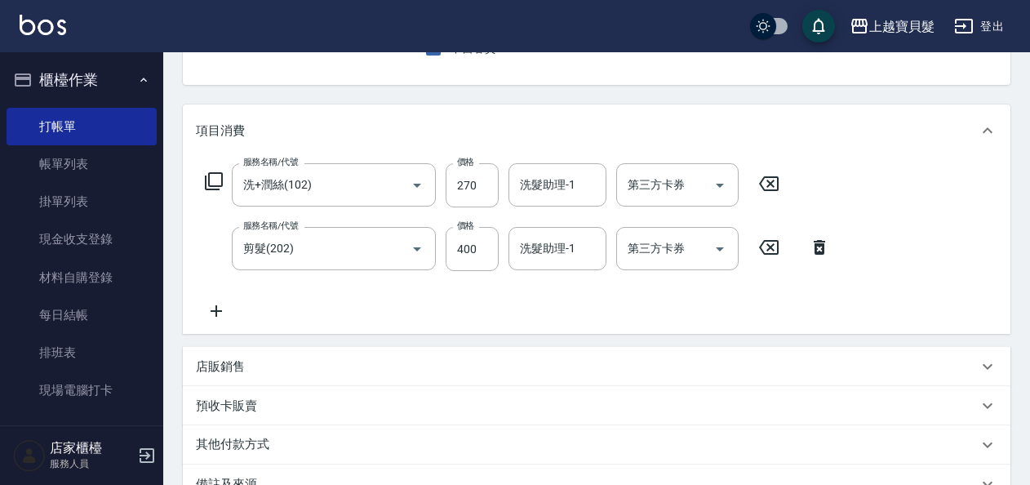
click at [224, 310] on icon at bounding box center [216, 311] width 41 height 20
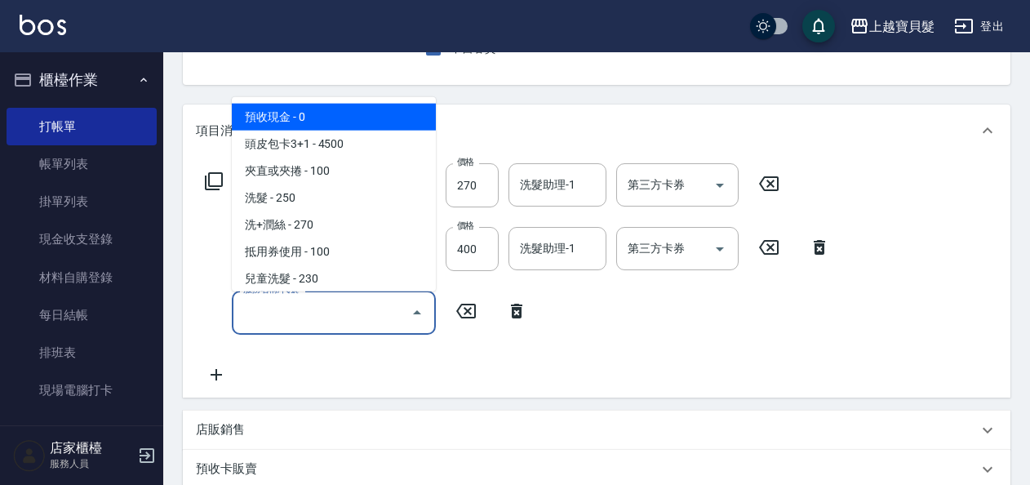
click at [289, 313] on input "服務名稱/代號" at bounding box center [321, 312] width 165 height 29
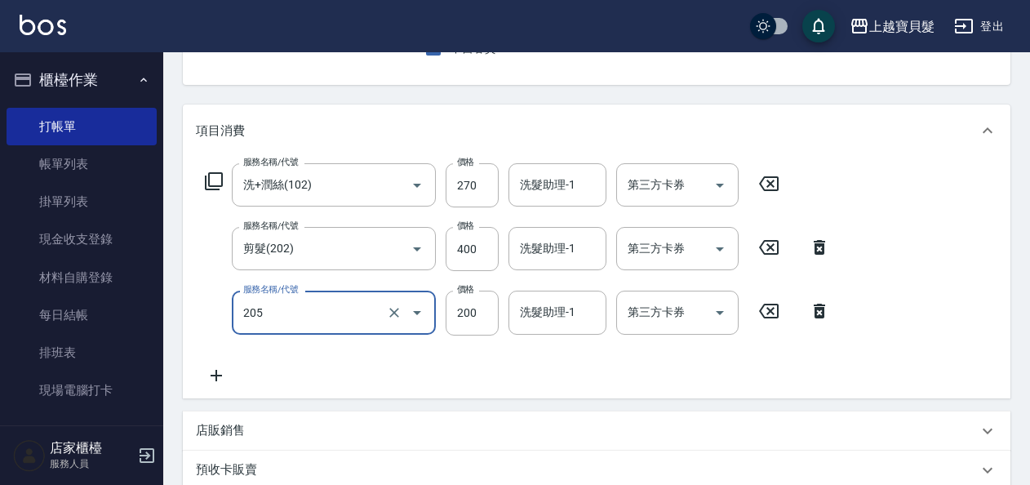
type input "兒童剪髮(205)"
click at [215, 418] on div "店販銷售" at bounding box center [596, 430] width 827 height 39
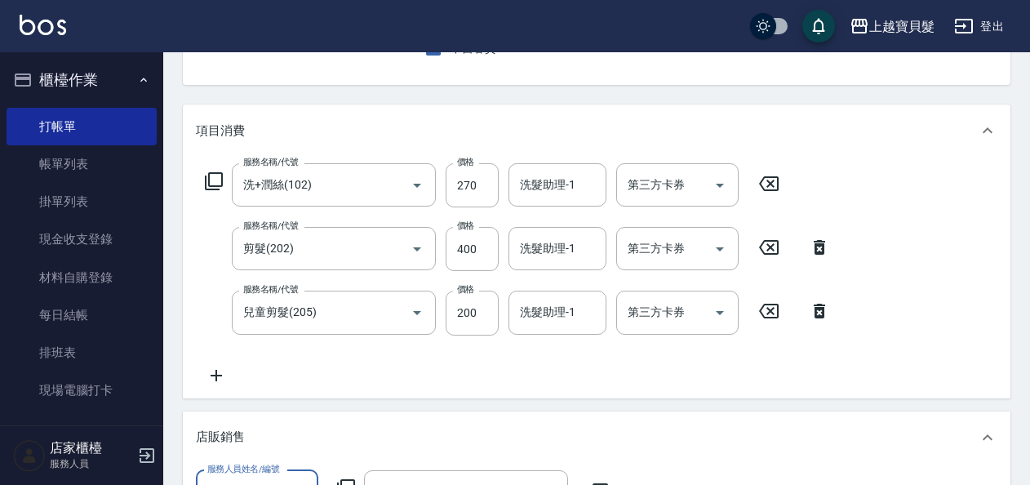
scroll to position [245, 0]
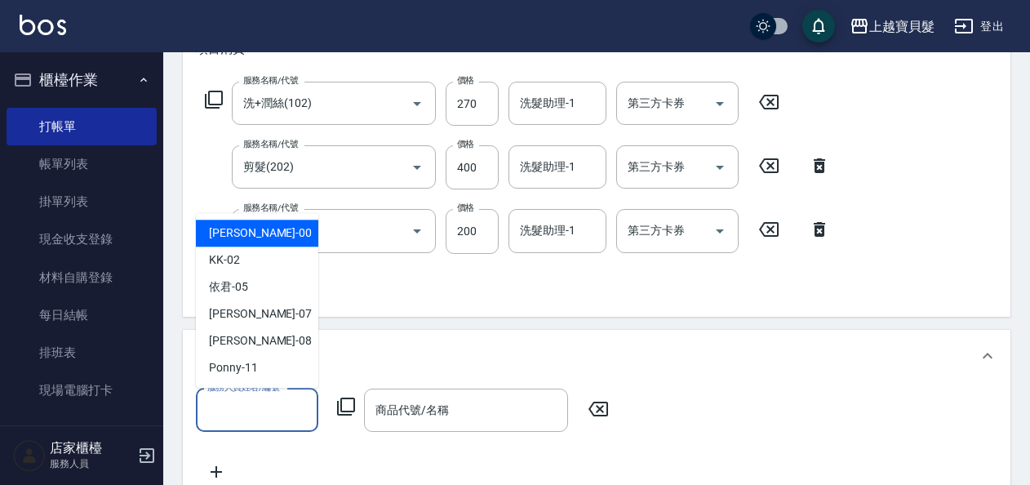
drag, startPoint x: 266, startPoint y: 415, endPoint x: 280, endPoint y: 386, distance: 32.5
click at [266, 415] on input "服務人員姓名/編號" at bounding box center [257, 410] width 108 height 29
drag, startPoint x: 284, startPoint y: 229, endPoint x: 295, endPoint y: 228, distance: 10.7
click at [284, 228] on div "小華 -00" at bounding box center [257, 232] width 122 height 27
type input "小華-00"
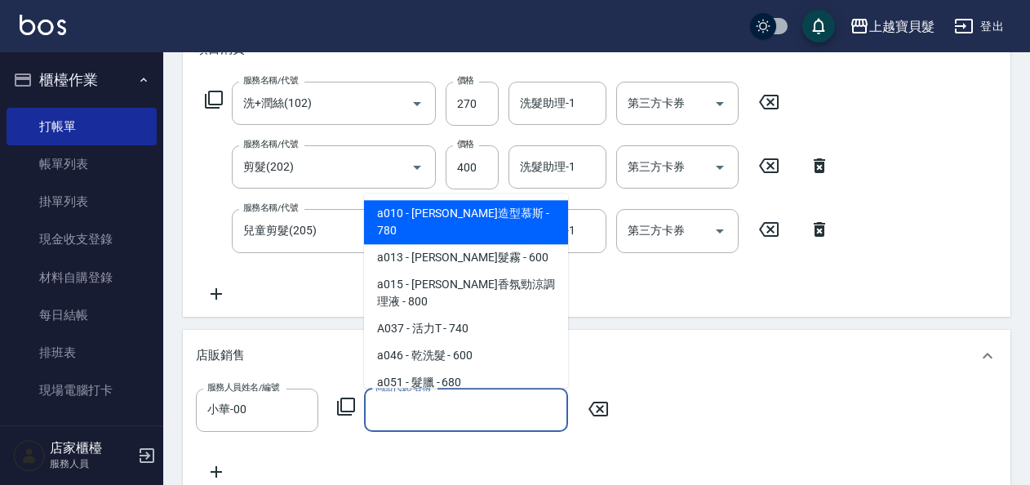
click at [485, 418] on input "商品代號/名稱" at bounding box center [465, 410] width 189 height 29
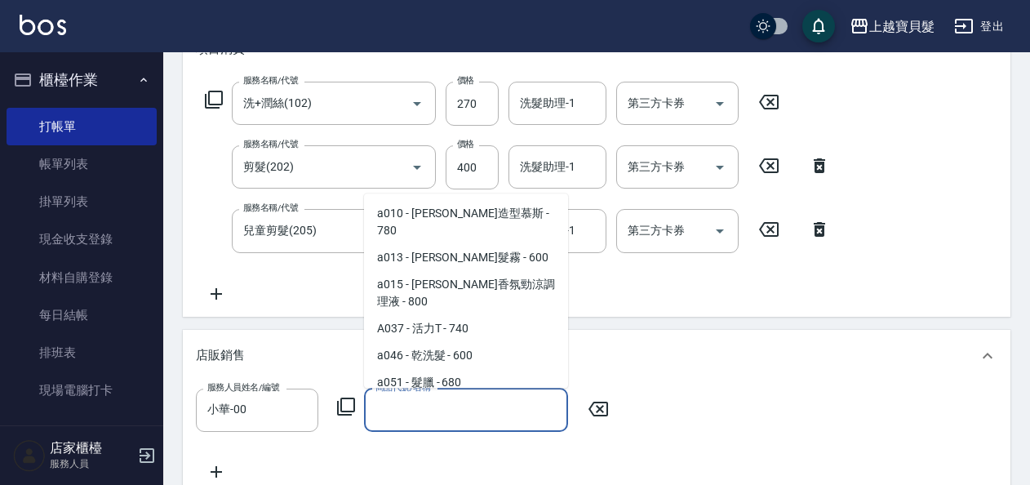
click at [416, 397] on span "A055 - 清柔香氛霜 - 630" at bounding box center [466, 410] width 204 height 27
type input "清柔香氛霜"
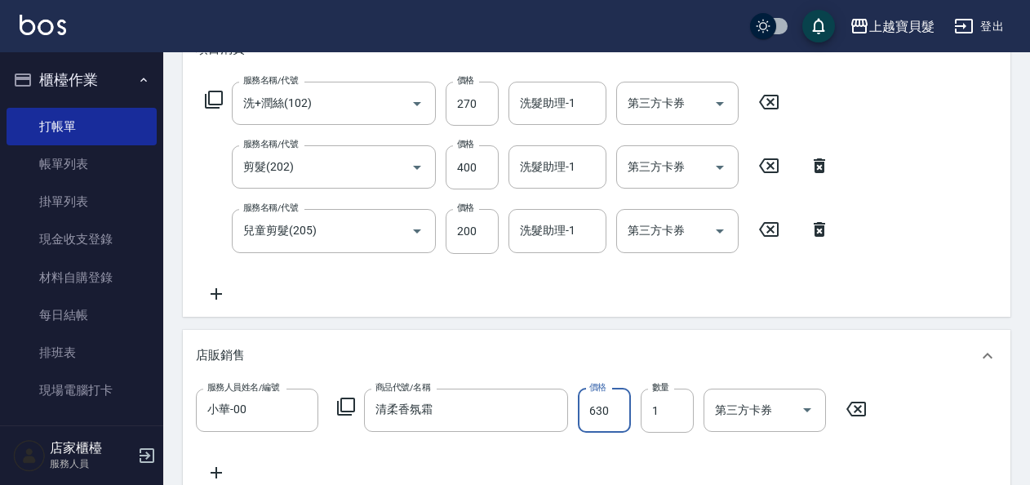
click at [606, 413] on input "630" at bounding box center [604, 410] width 53 height 44
type input "600"
click at [632, 344] on div "店販銷售" at bounding box center [596, 356] width 827 height 52
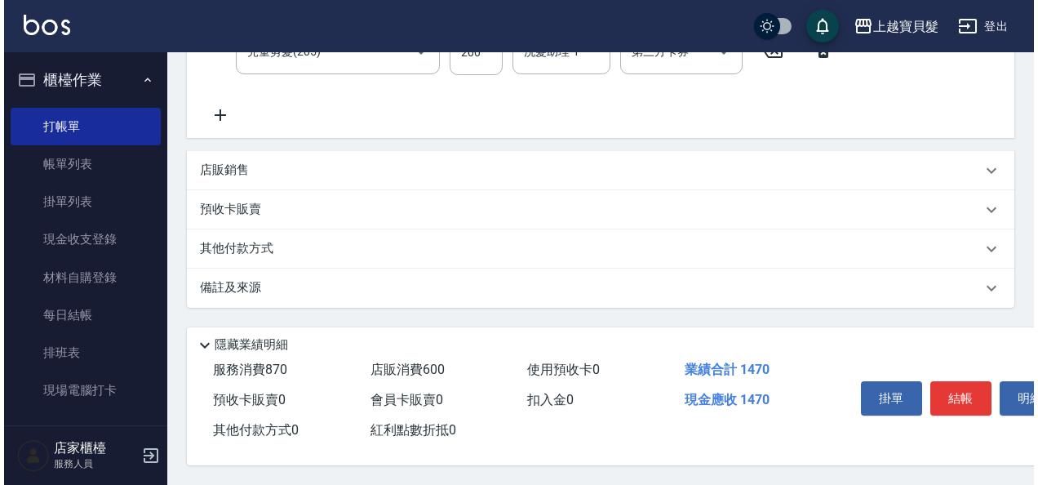
scroll to position [428, 0]
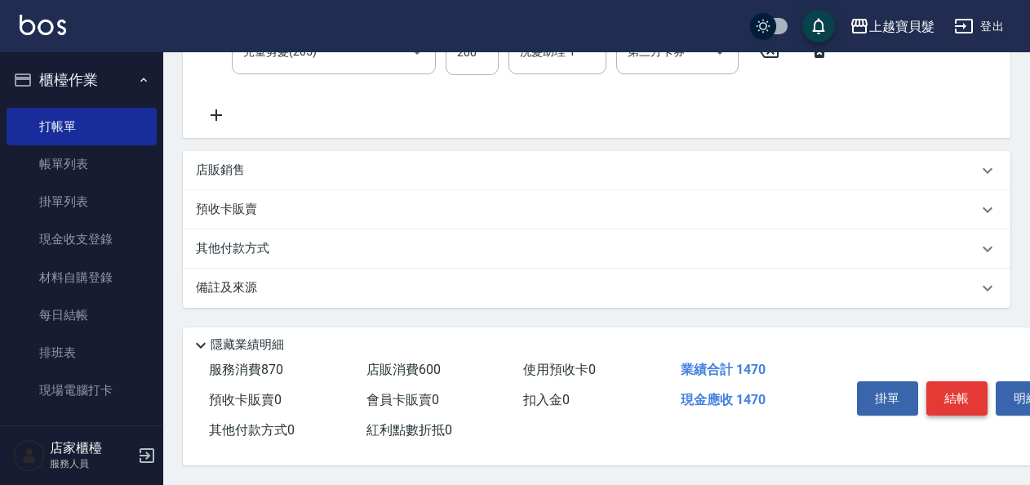
click at [973, 397] on button "結帳" at bounding box center [956, 398] width 61 height 34
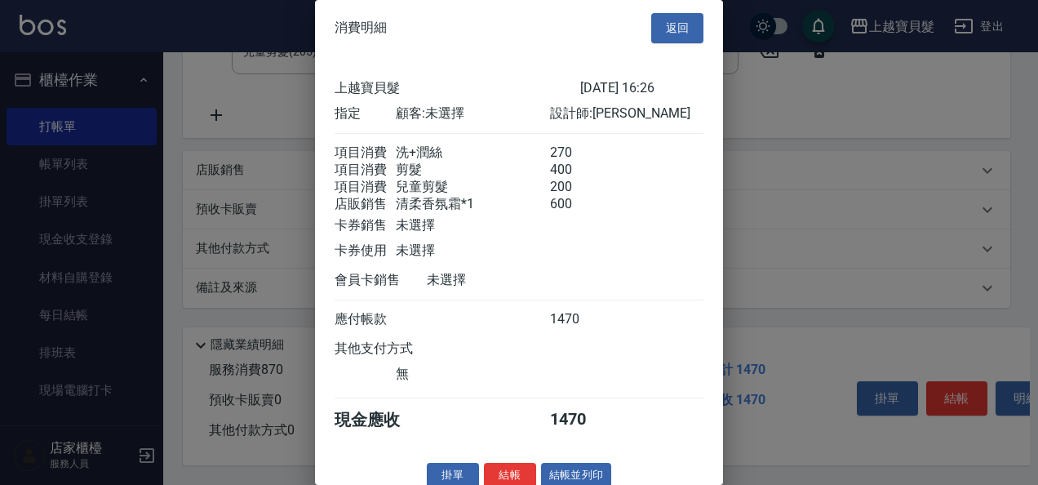
scroll to position [34, 0]
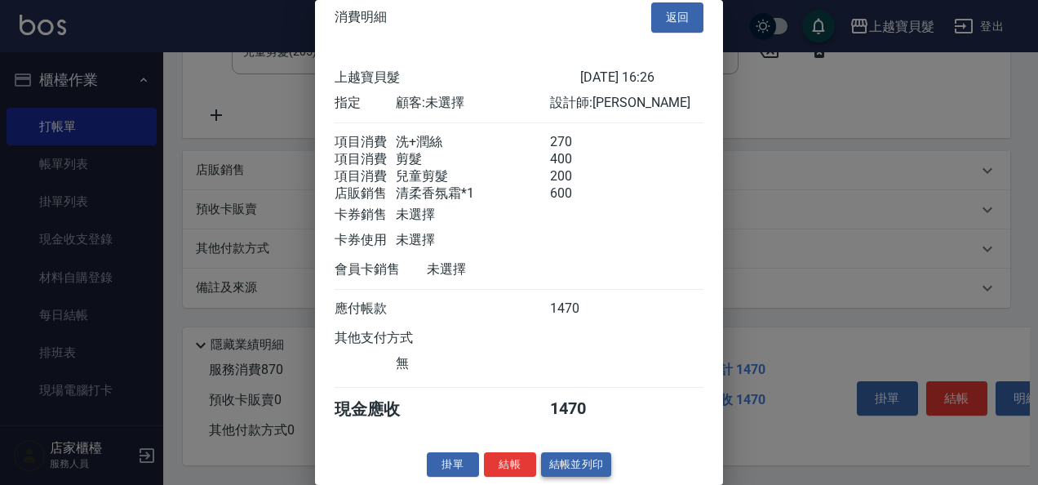
click at [591, 463] on button "結帳並列印" at bounding box center [576, 464] width 71 height 25
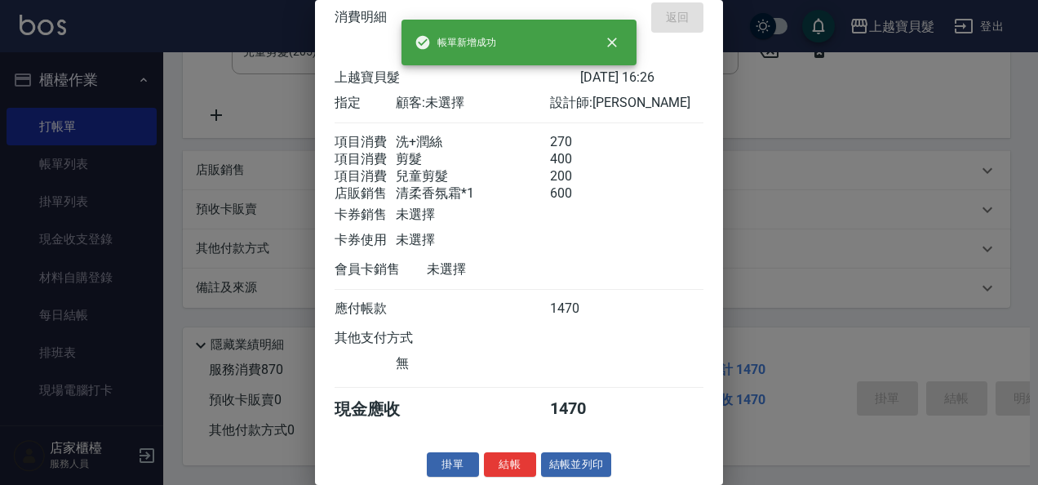
type input "[DATE] 16:27"
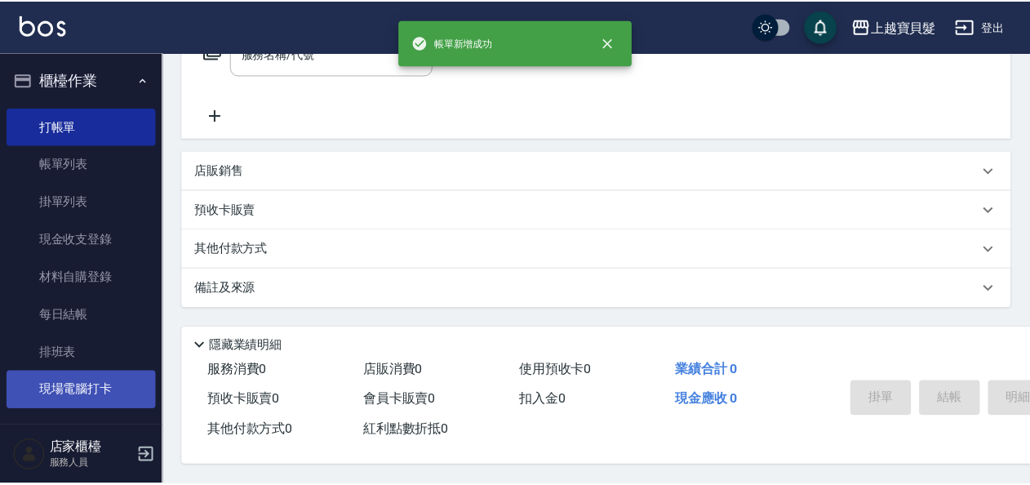
scroll to position [0, 0]
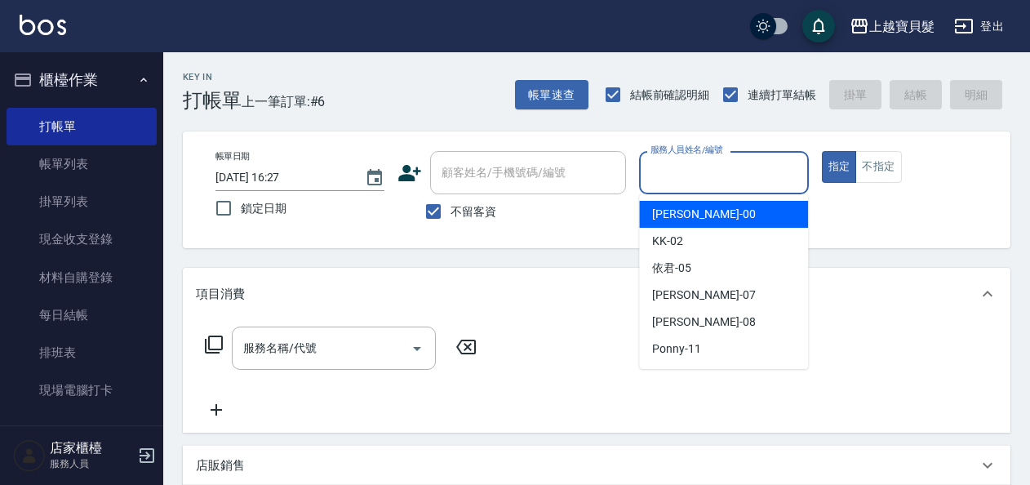
click at [694, 168] on input "服務人員姓名/編號" at bounding box center [723, 172] width 154 height 29
drag, startPoint x: 698, startPoint y: 207, endPoint x: 712, endPoint y: 201, distance: 14.6
click at [699, 207] on div "小華 -00" at bounding box center [723, 214] width 169 height 27
type input "小華-00"
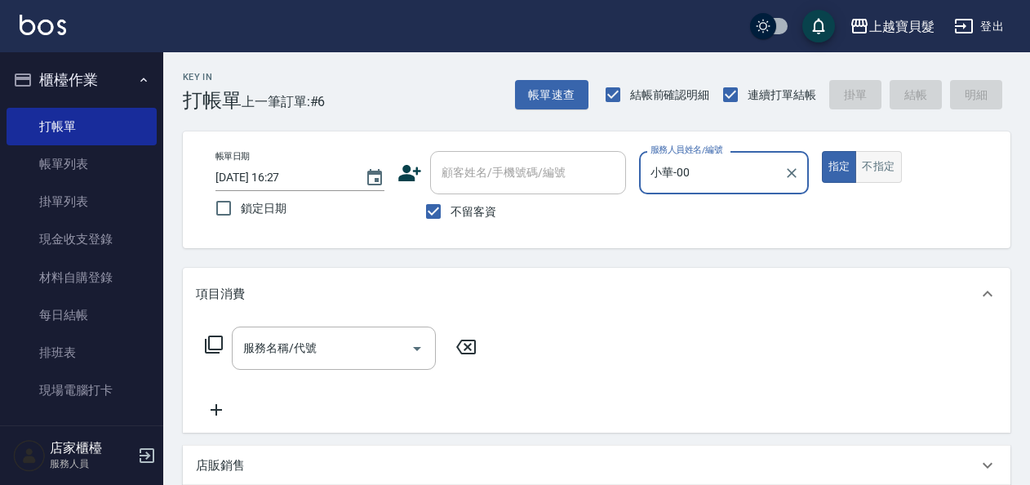
click at [884, 173] on button "不指定" at bounding box center [878, 167] width 46 height 32
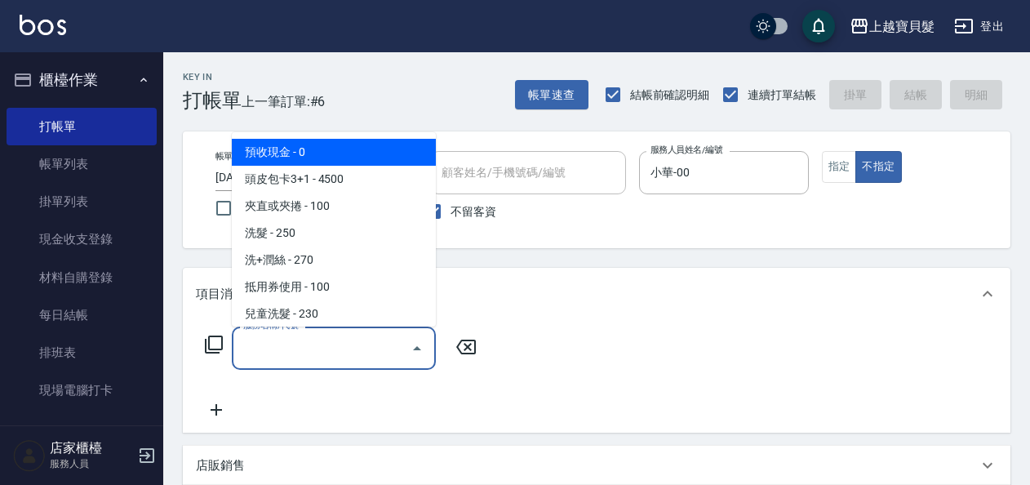
click at [302, 346] on input "服務名稱/代號" at bounding box center [321, 348] width 165 height 29
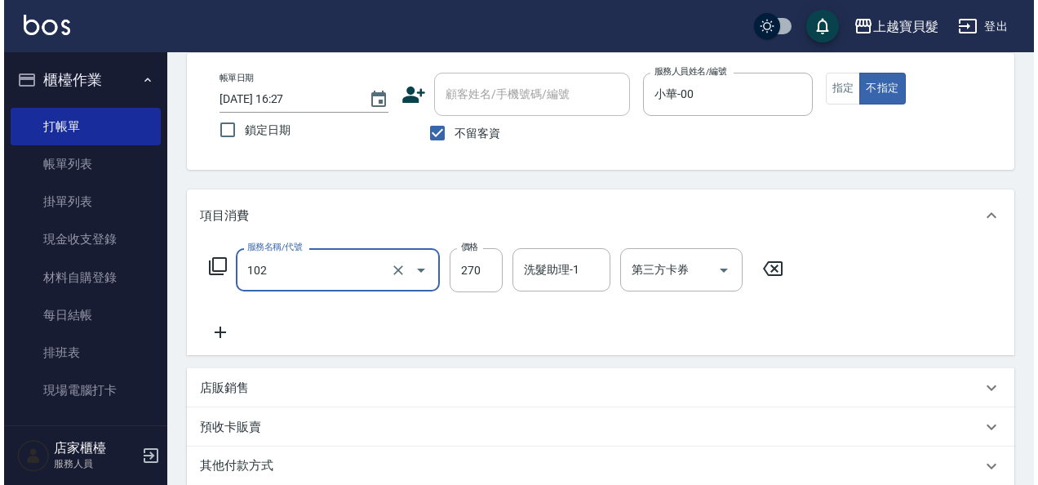
scroll to position [301, 0]
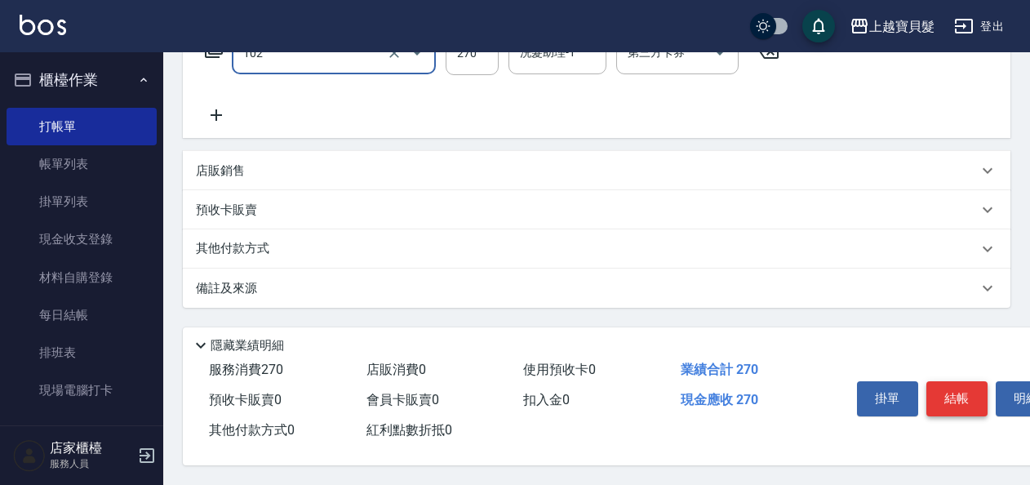
type input "洗+潤絲(102)"
click at [956, 397] on button "結帳" at bounding box center [956, 398] width 61 height 34
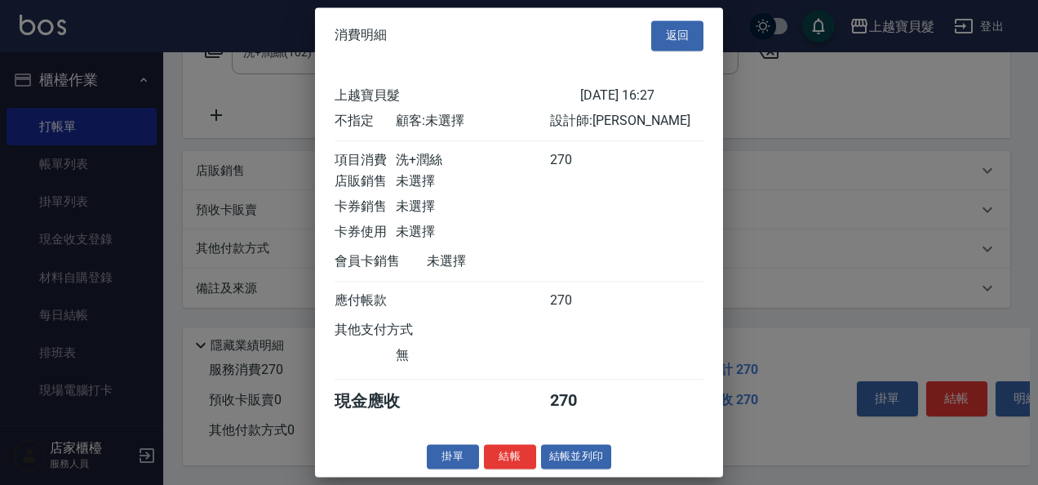
scroll to position [4, 0]
click at [589, 458] on button "結帳並列印" at bounding box center [576, 456] width 71 height 25
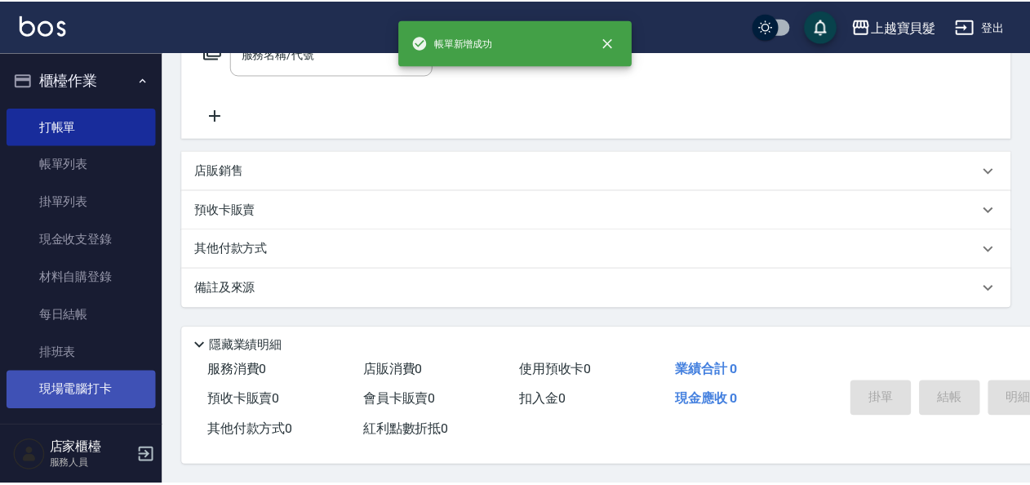
scroll to position [0, 0]
